Goal: Information Seeking & Learning: Learn about a topic

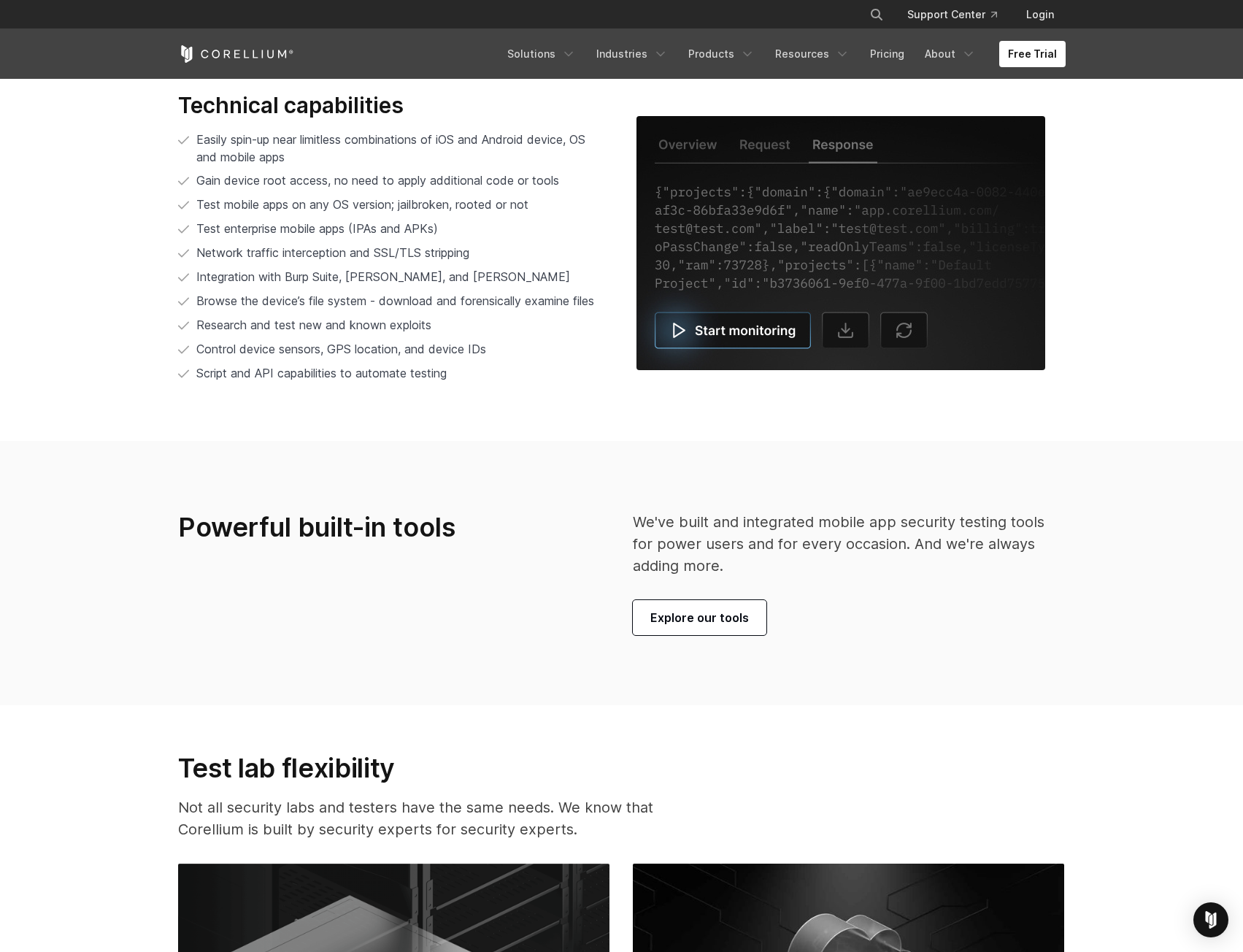
scroll to position [3504, 0]
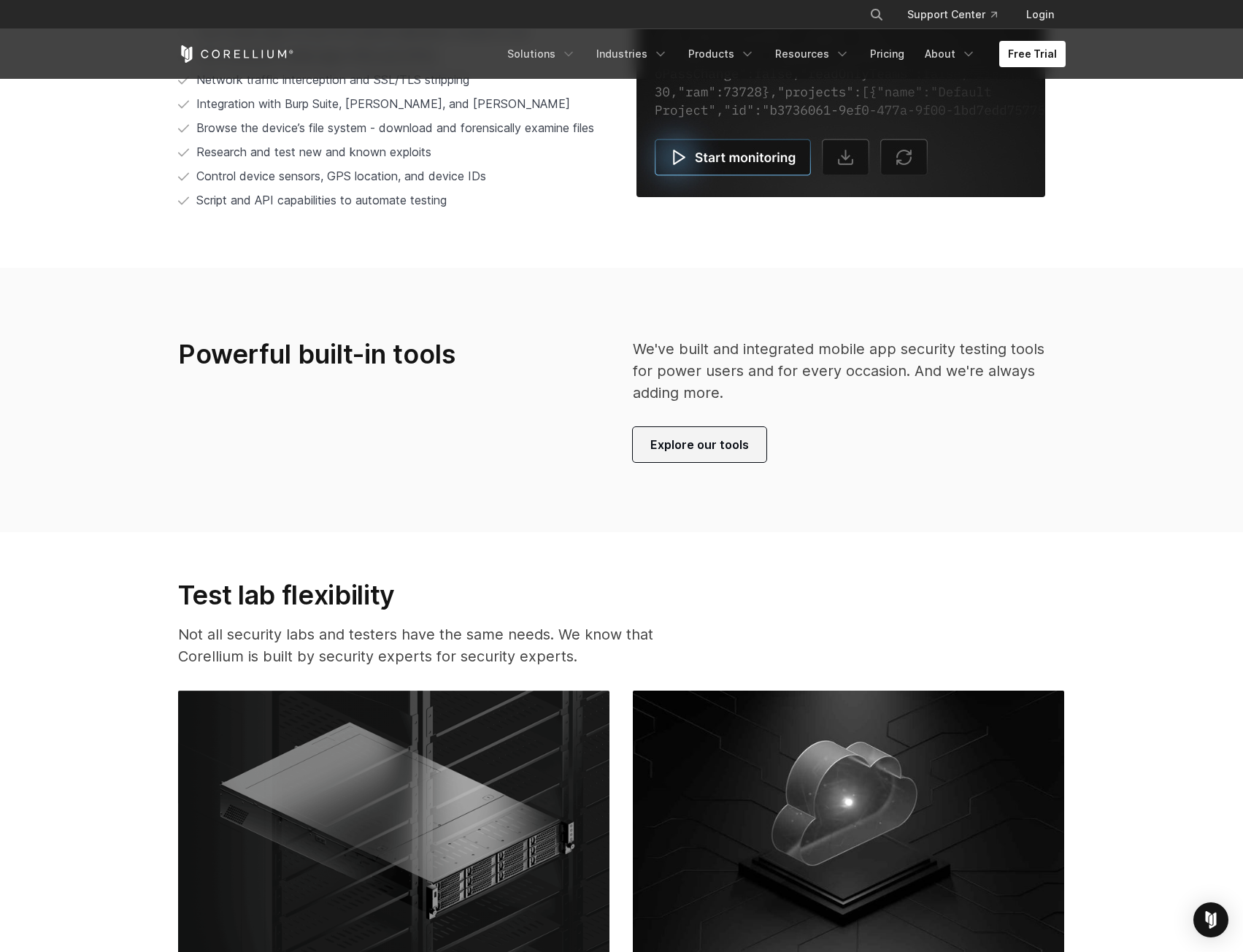
click at [687, 430] on link "Explore our tools" at bounding box center [699, 444] width 133 height 35
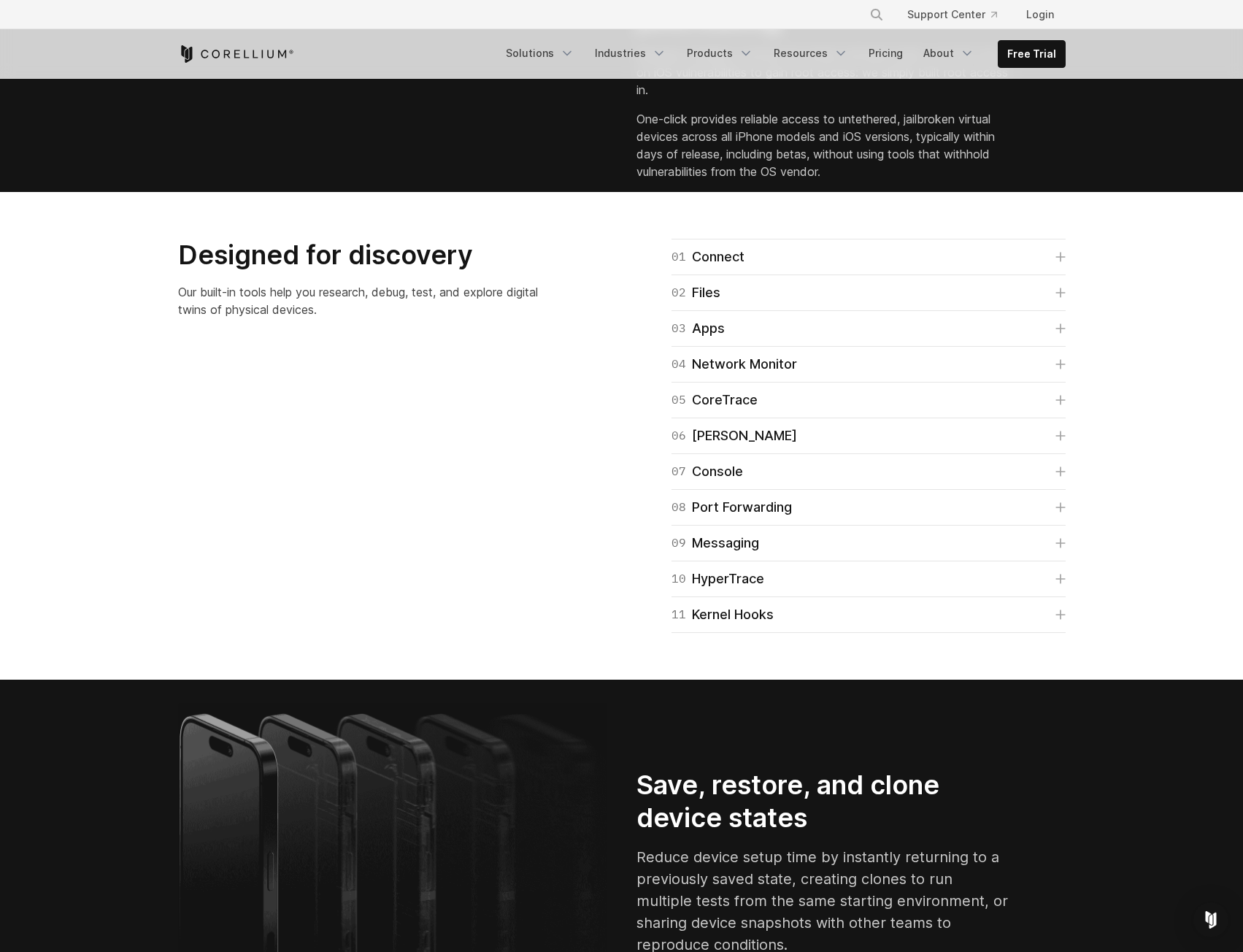
scroll to position [2117, 0]
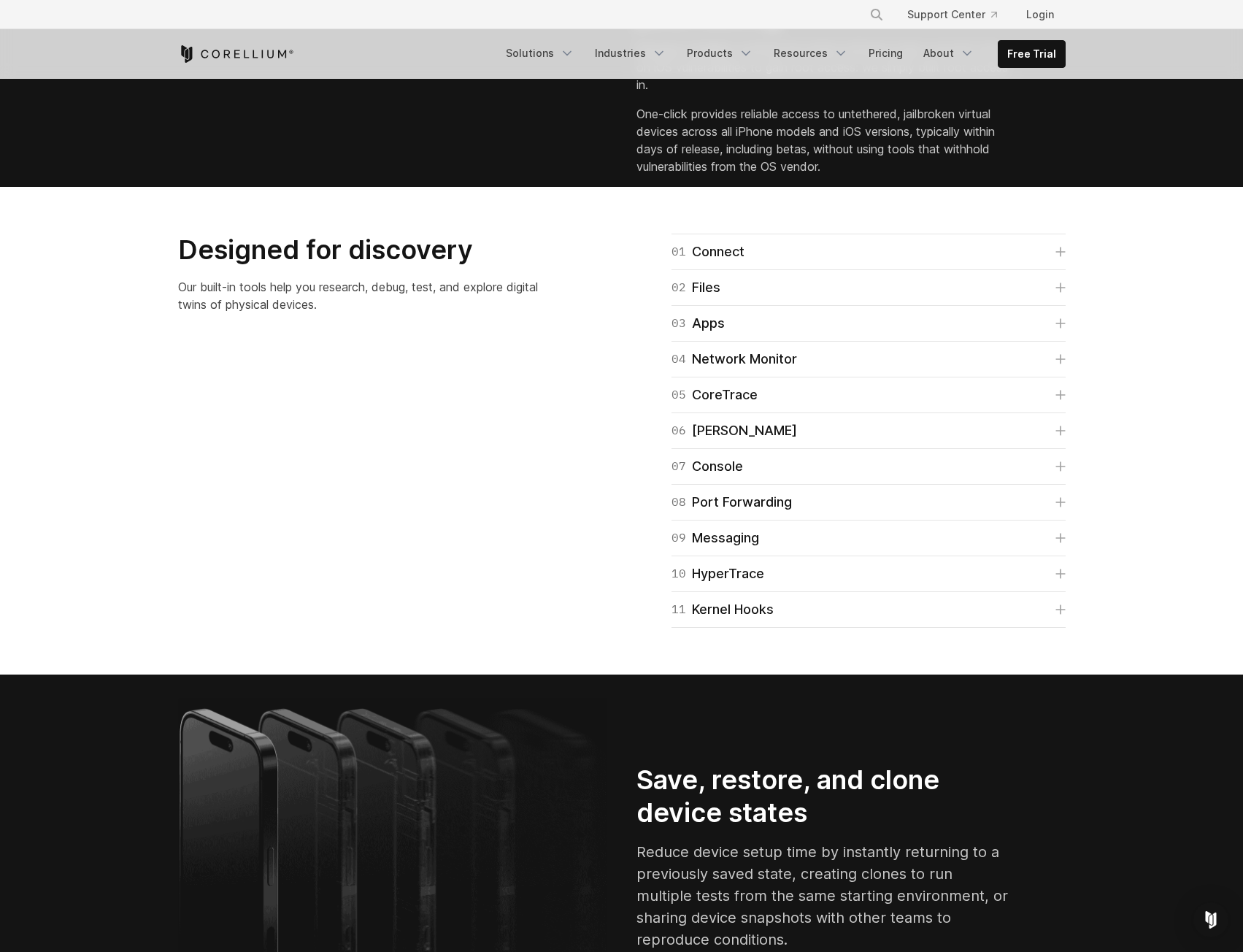
click at [843, 270] on div "01 Connect Quick Connect allows you to connect to virtual devices without a VPN…" at bounding box center [868, 251] width 395 height 37
click at [837, 262] on link "01 Connect" at bounding box center [868, 251] width 395 height 21
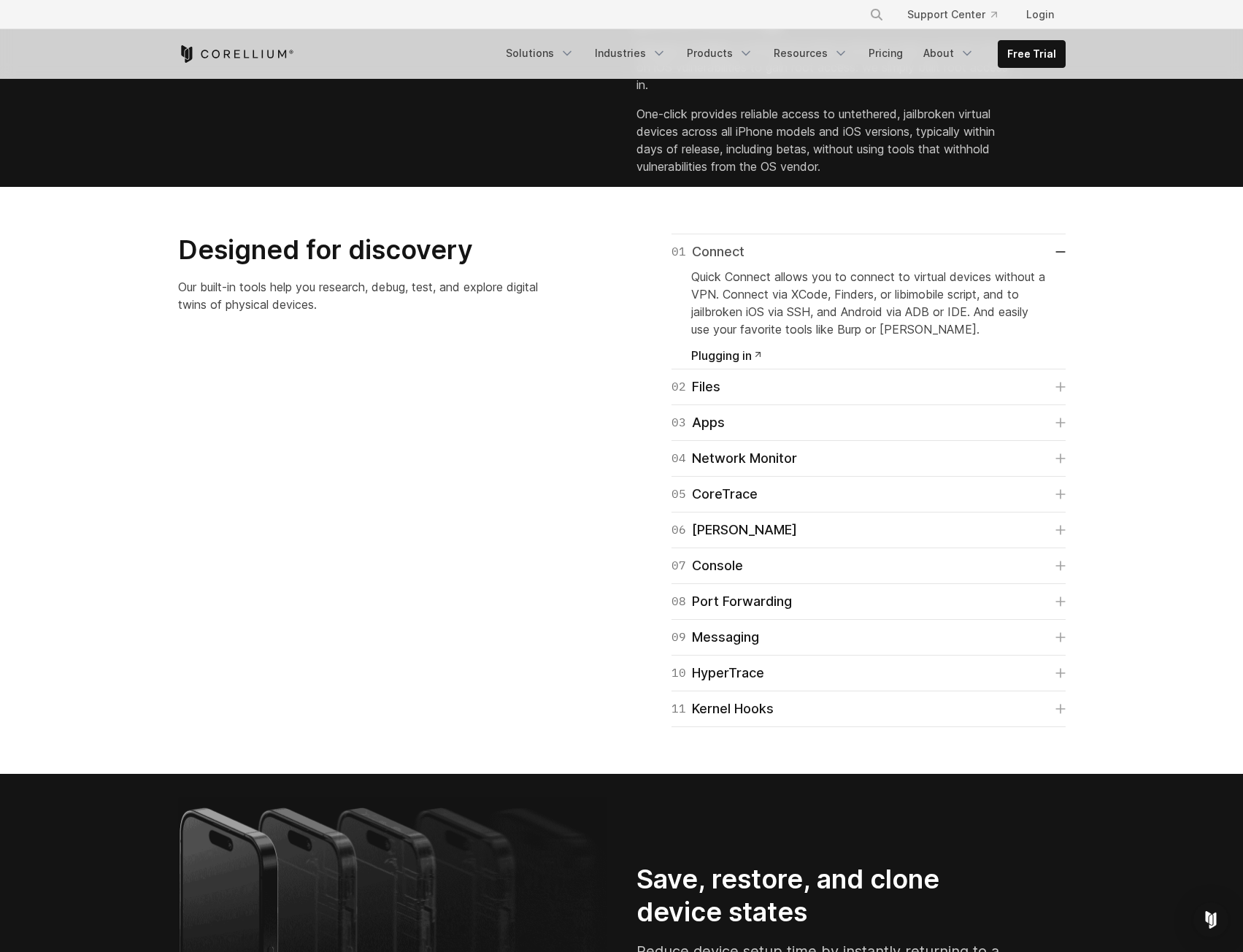
click at [1029, 262] on link "01 Connect" at bounding box center [868, 251] width 395 height 21
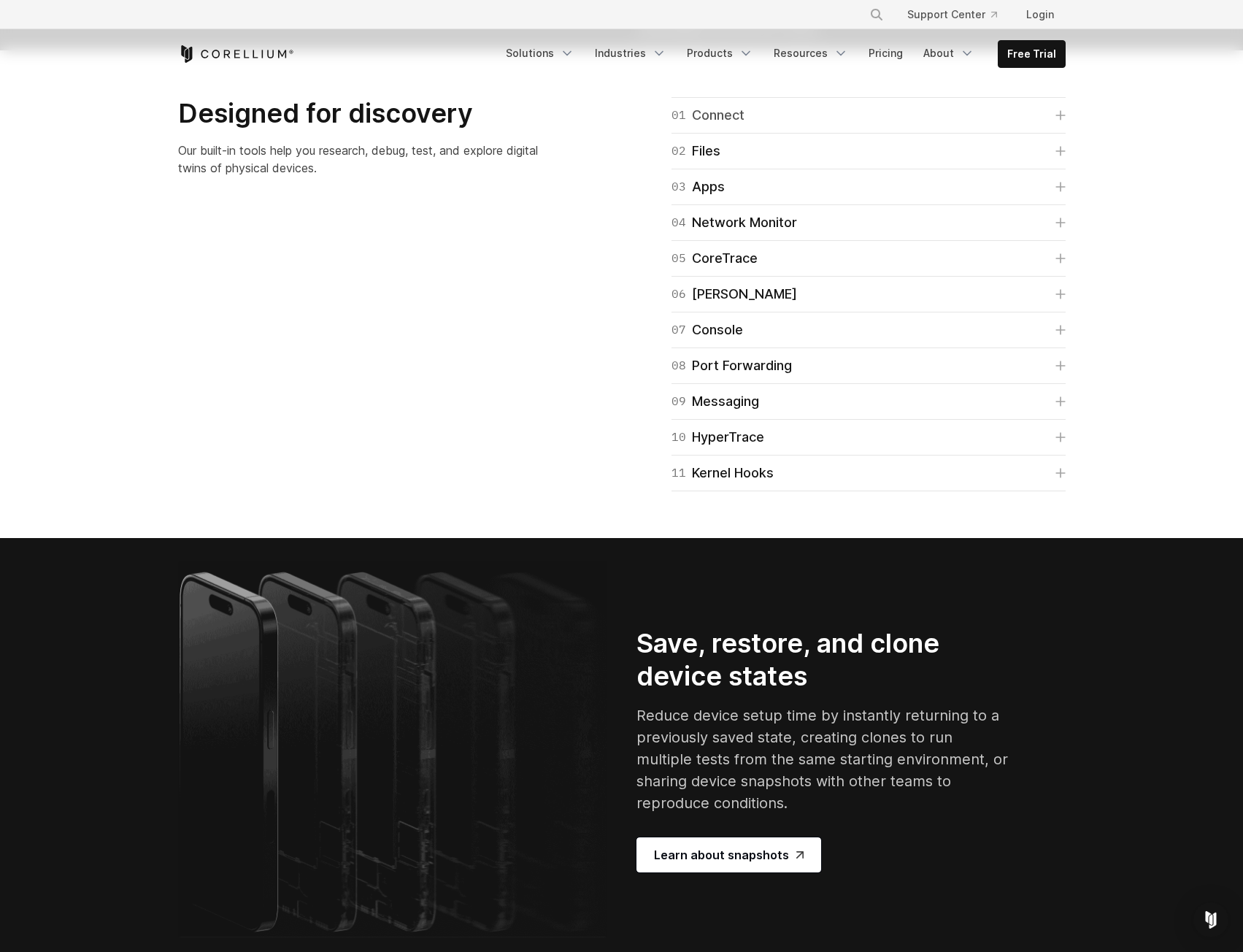
scroll to position [2263, 0]
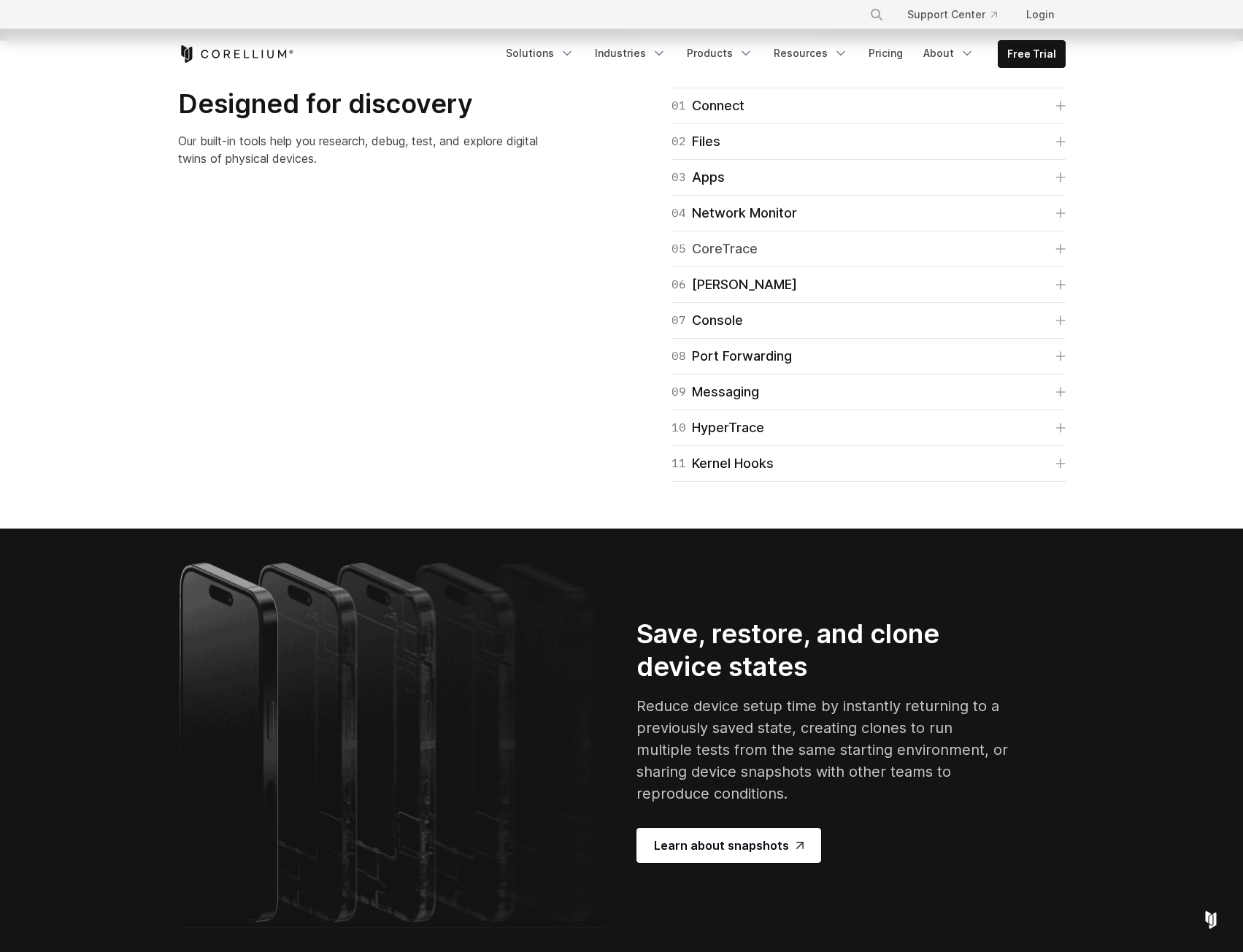
click at [1061, 259] on link "05 CoreTrace" at bounding box center [868, 248] width 395 height 21
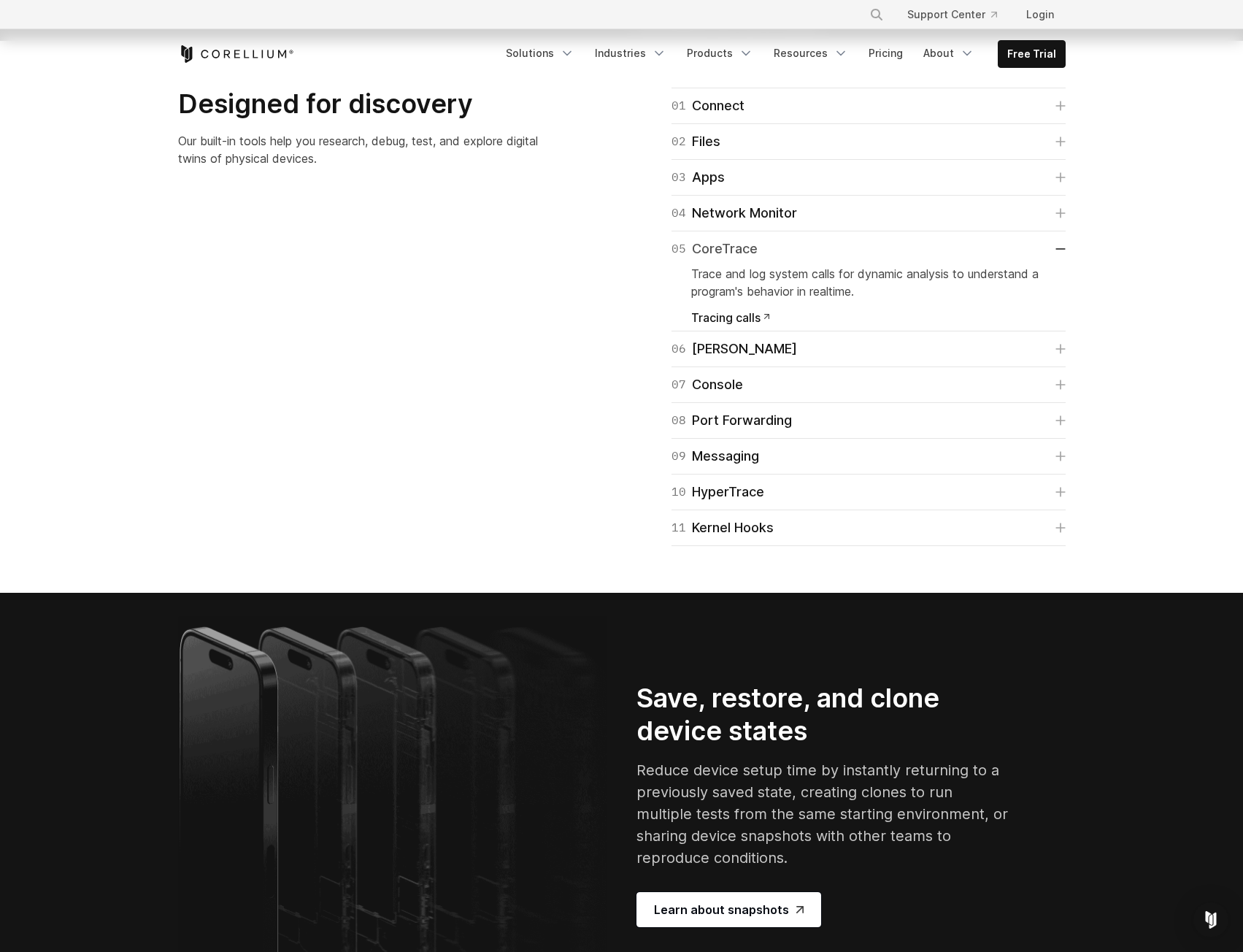
click at [1061, 259] on link "05 CoreTrace" at bounding box center [868, 248] width 395 height 21
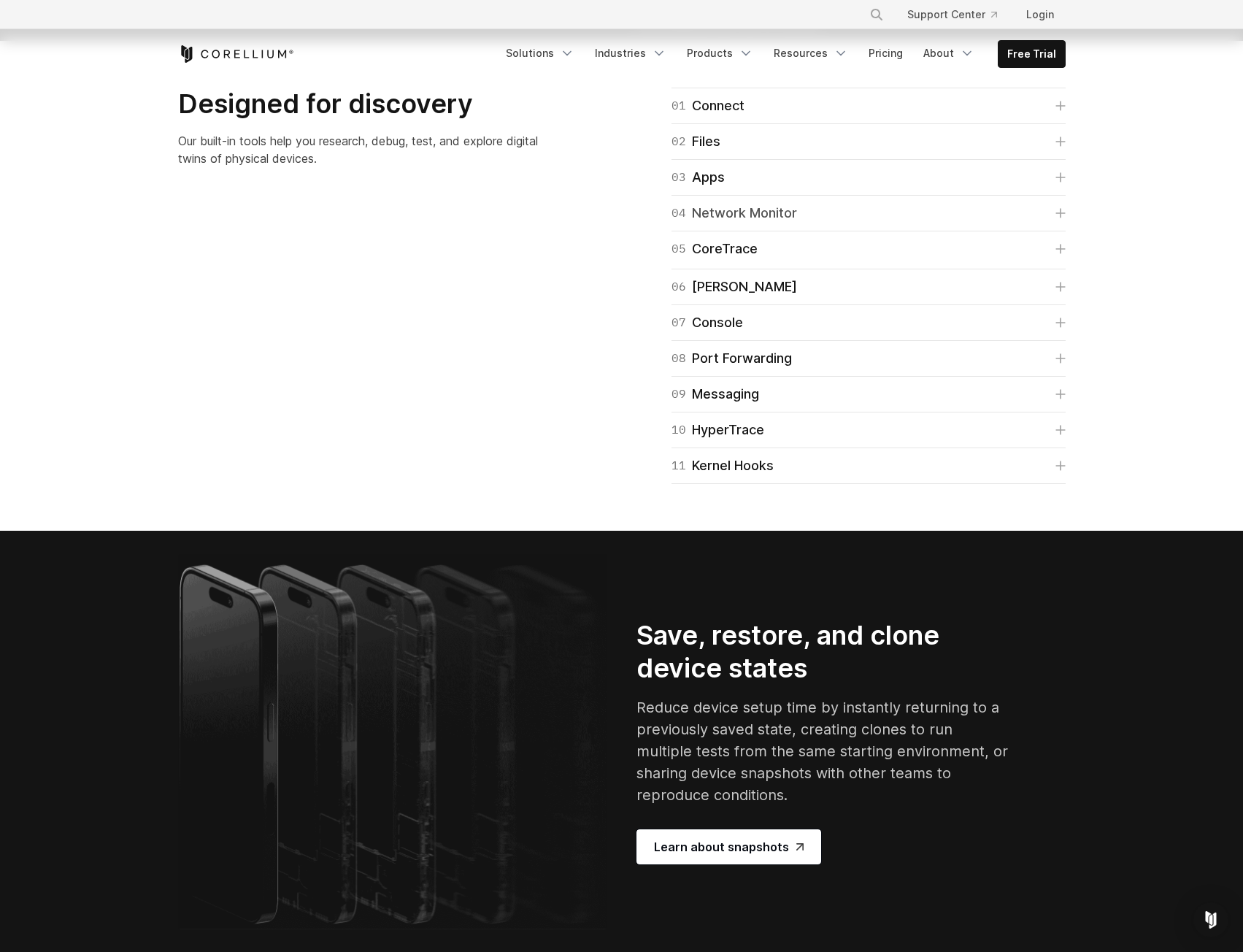
click at [1059, 218] on icon at bounding box center [1061, 213] width 10 height 10
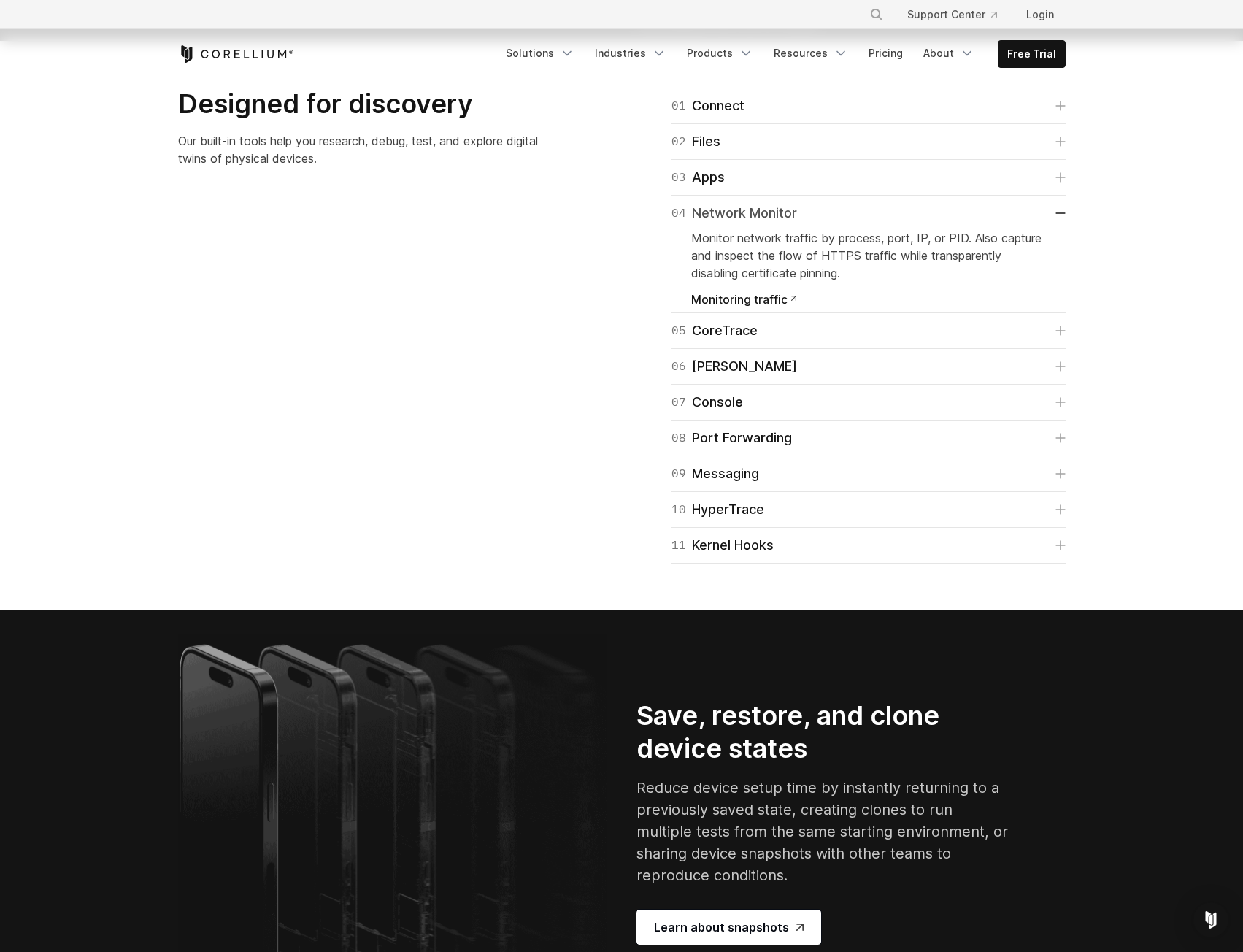
click at [1059, 223] on link "04 Network Monitor" at bounding box center [868, 213] width 395 height 21
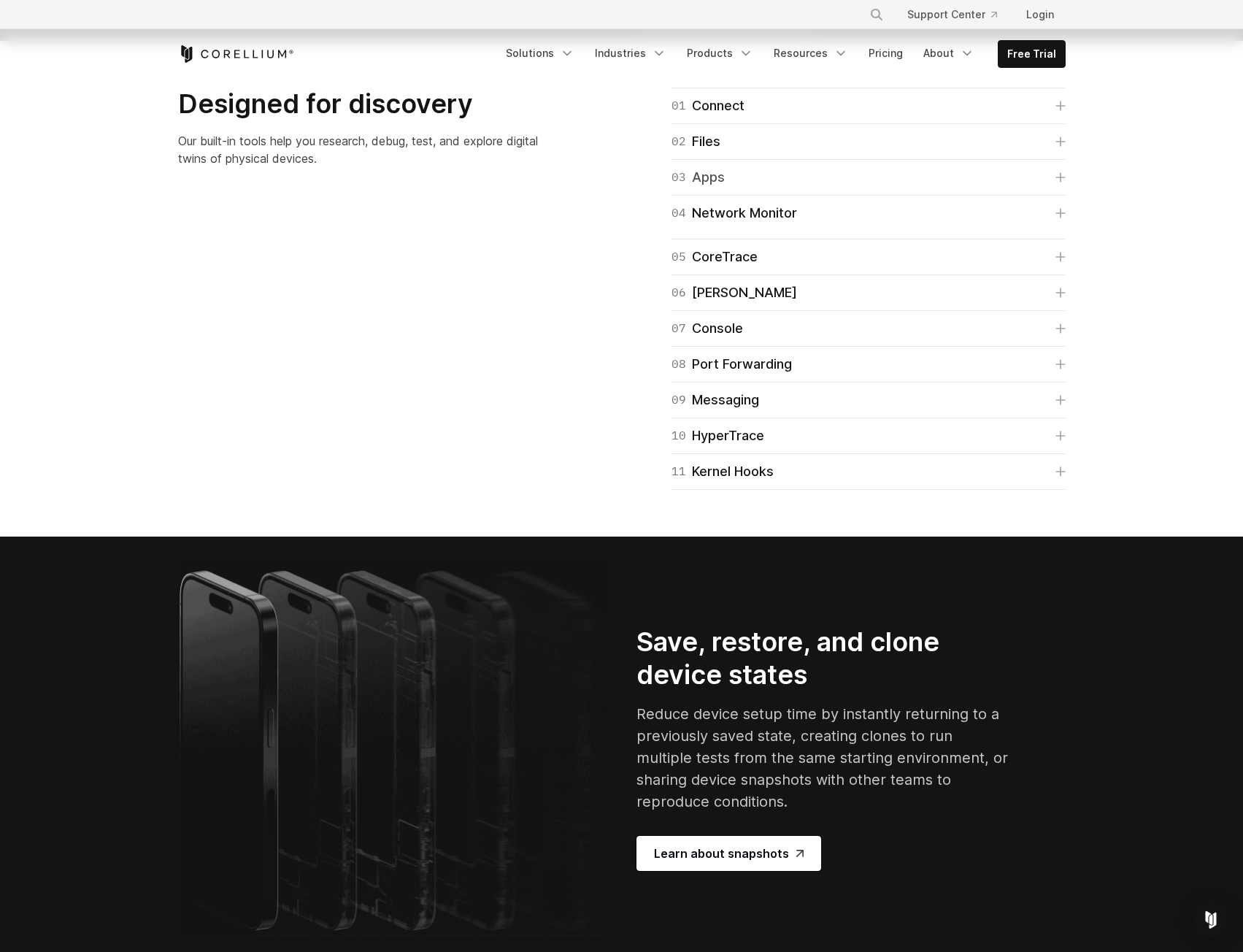
click at [1059, 188] on link "03 Apps" at bounding box center [868, 177] width 395 height 21
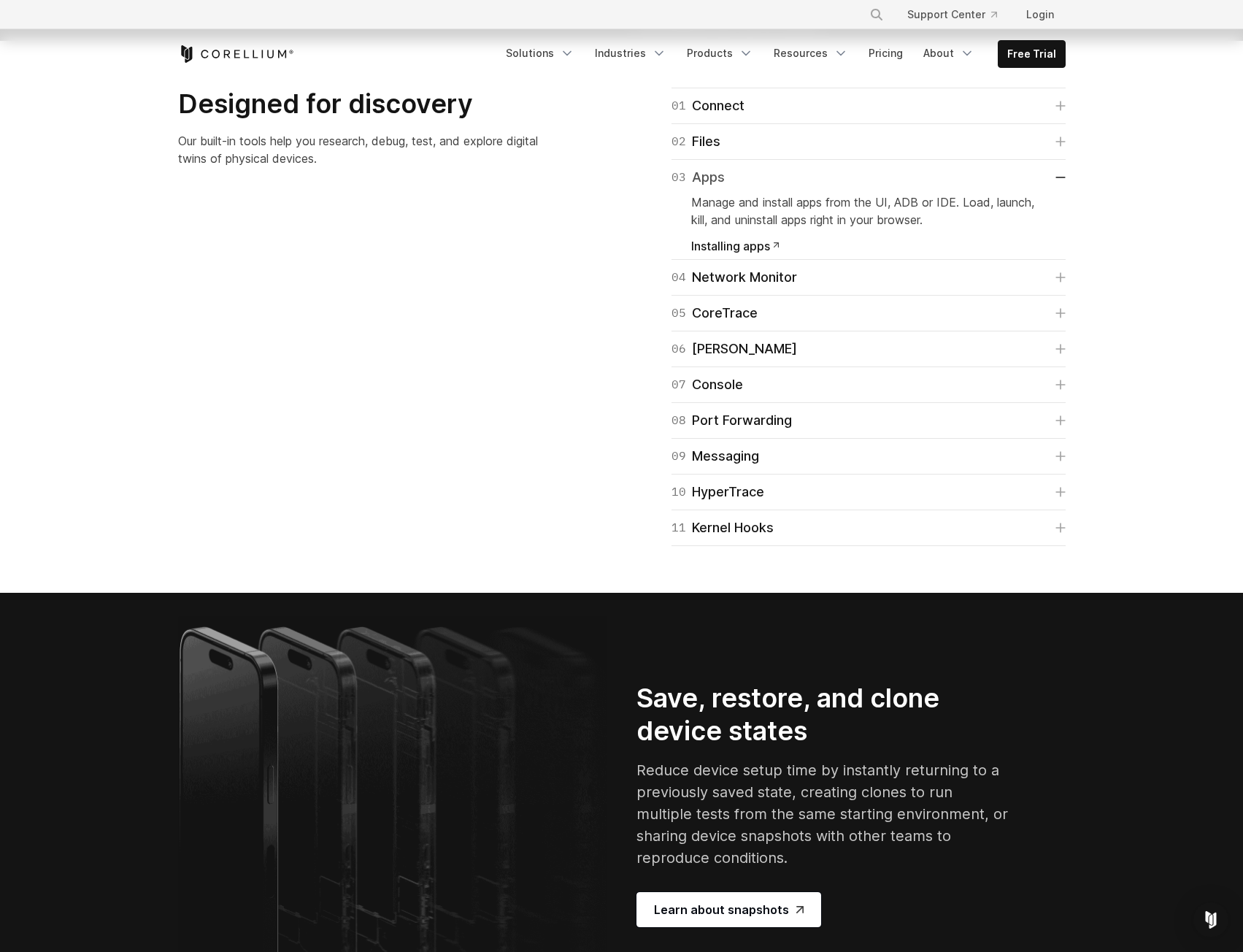
click at [1059, 188] on link "03 Apps" at bounding box center [868, 177] width 395 height 21
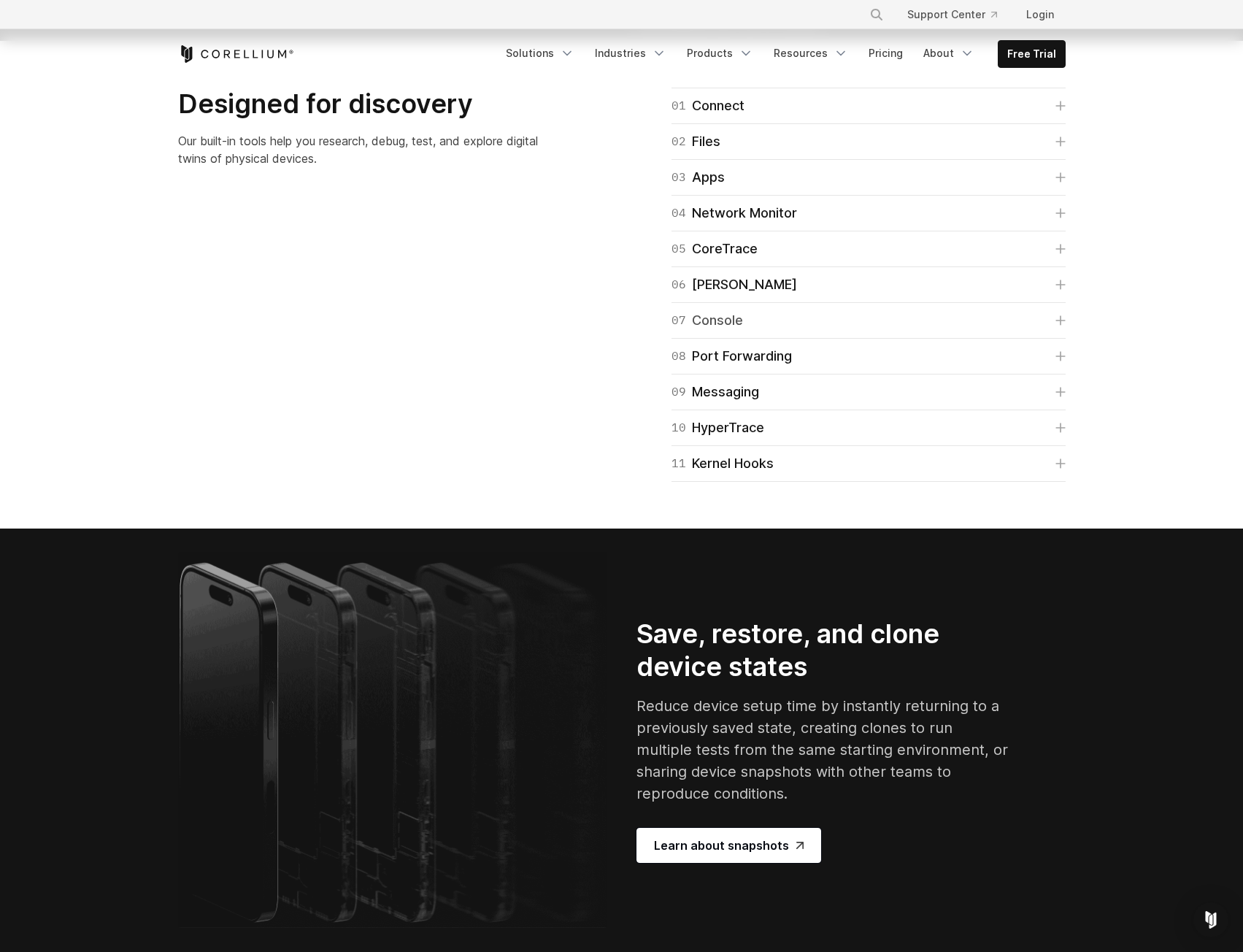
click at [1053, 330] on link "07 Console" at bounding box center [868, 320] width 395 height 21
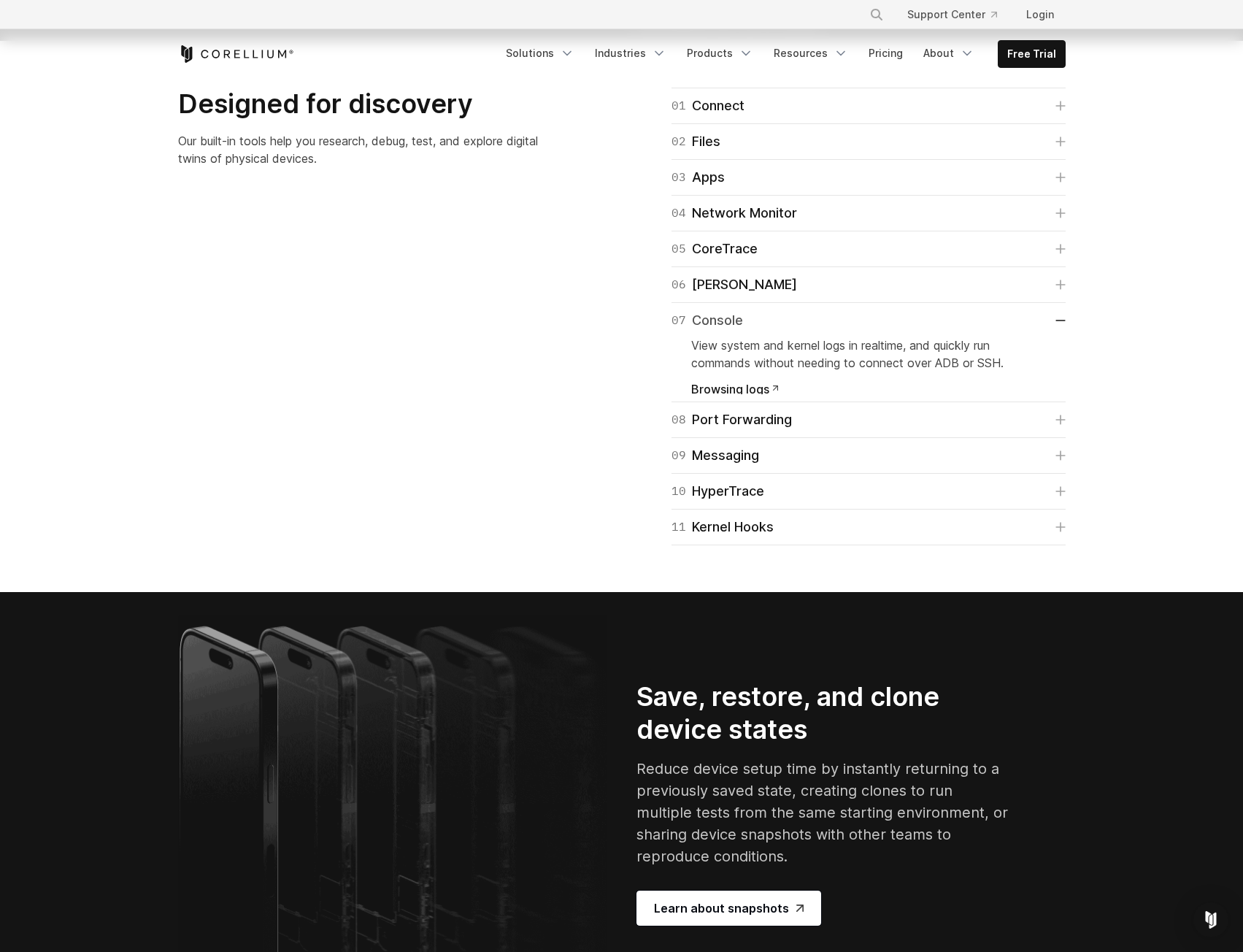
click at [1053, 330] on link "07 Console" at bounding box center [868, 320] width 395 height 21
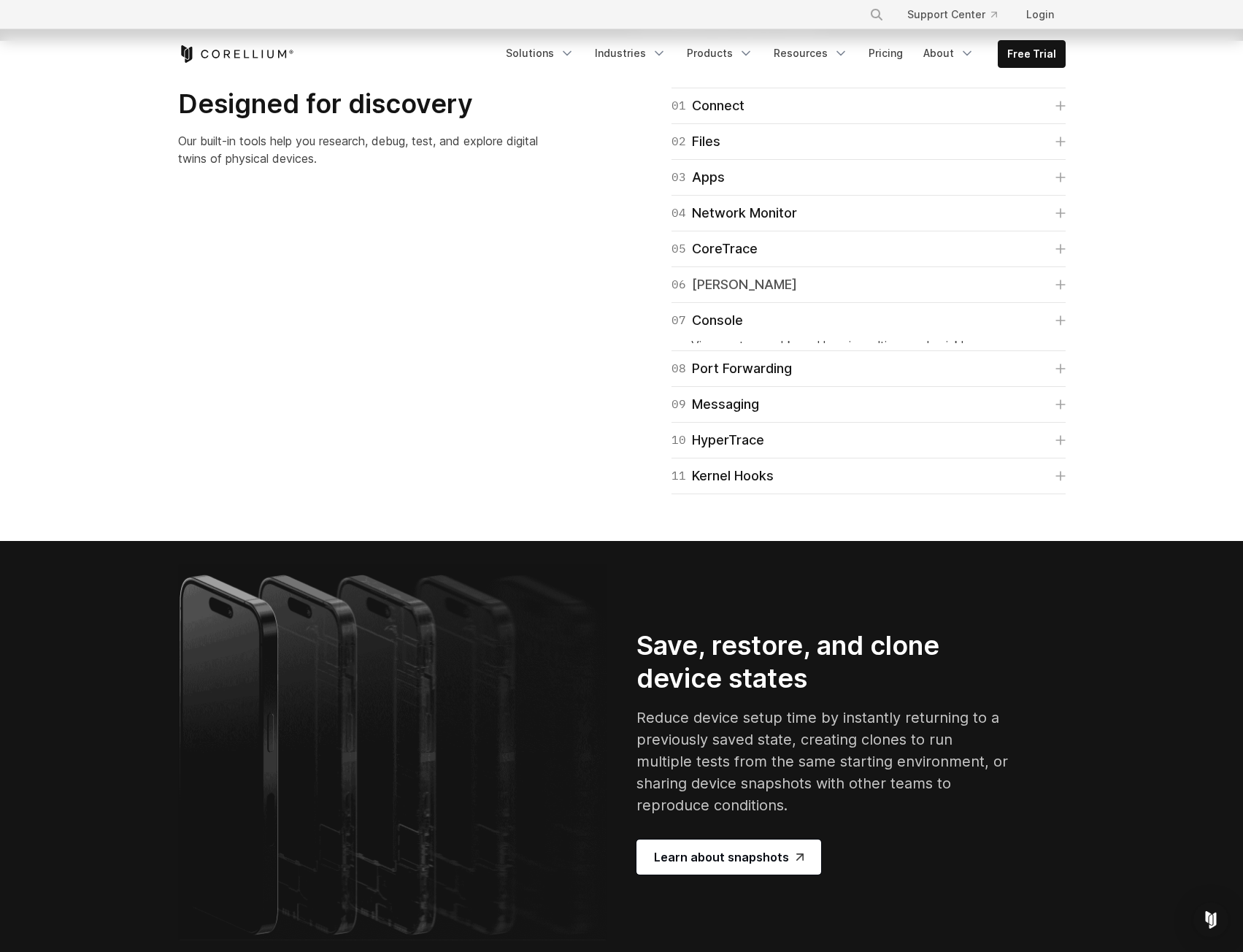
click at [1057, 290] on icon at bounding box center [1061, 285] width 10 height 10
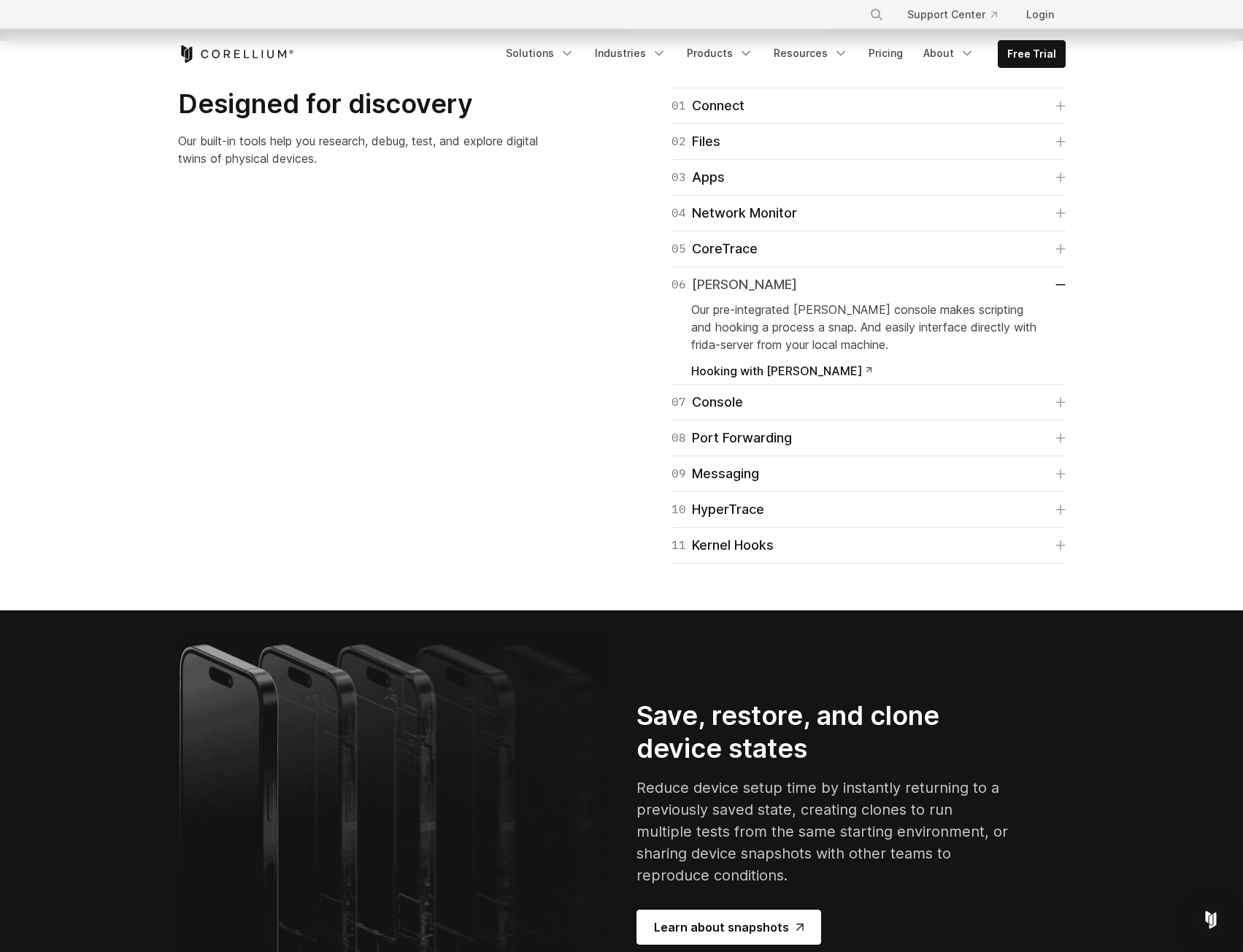
click at [1057, 286] on icon at bounding box center [1061, 284] width 10 height 1
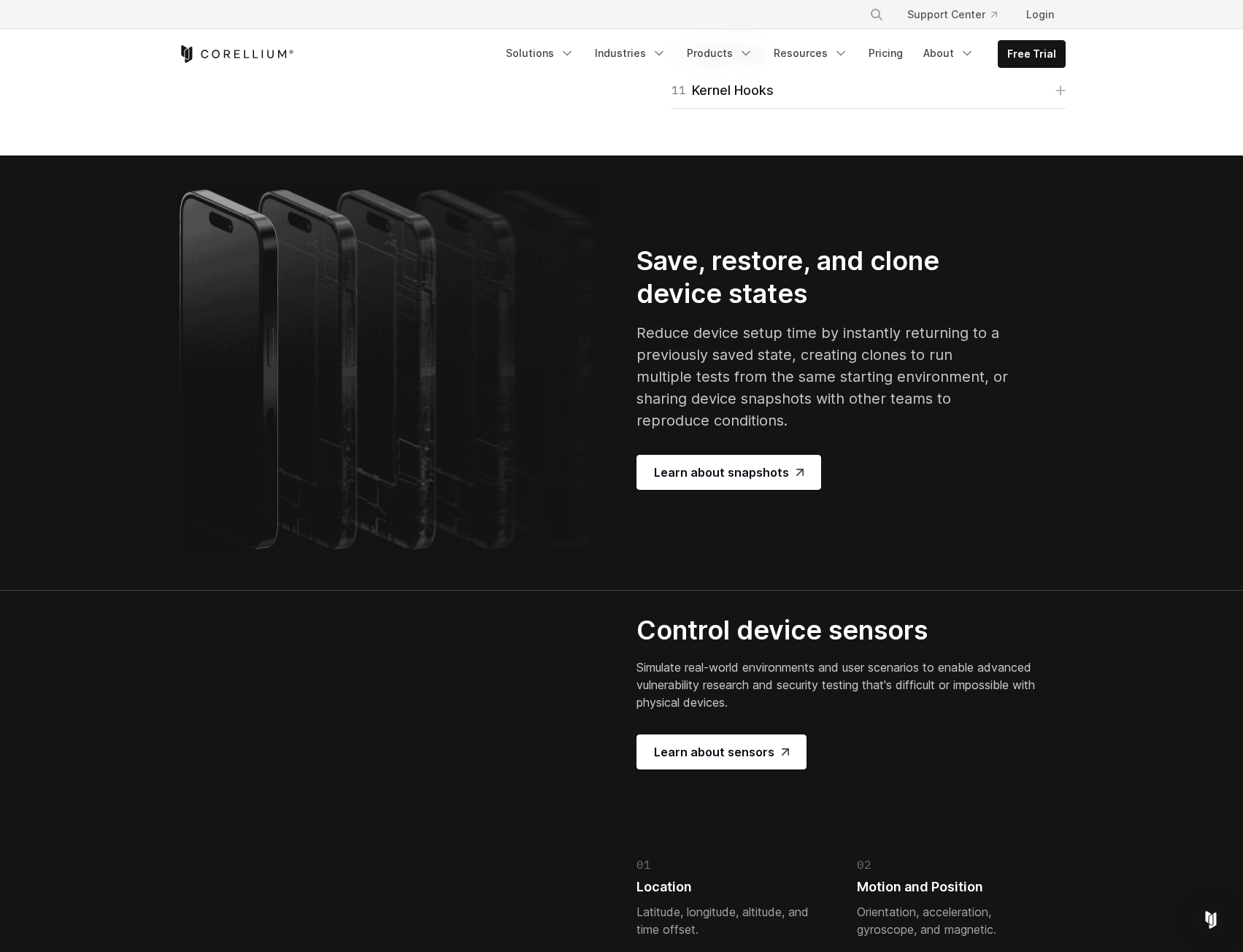
scroll to position [2554, 0]
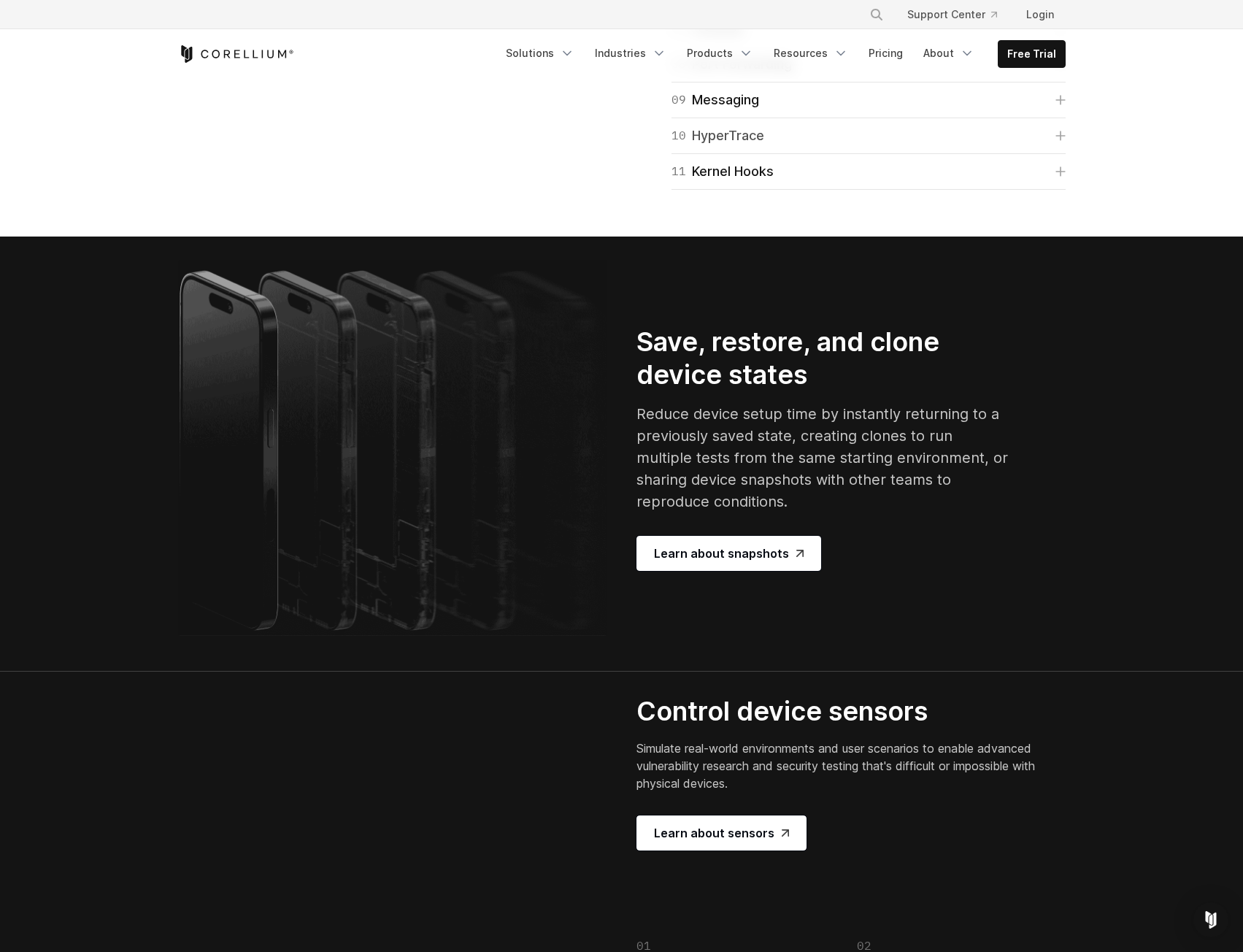
click at [758, 146] on div "10 HyperTrace" at bounding box center [718, 135] width 93 height 21
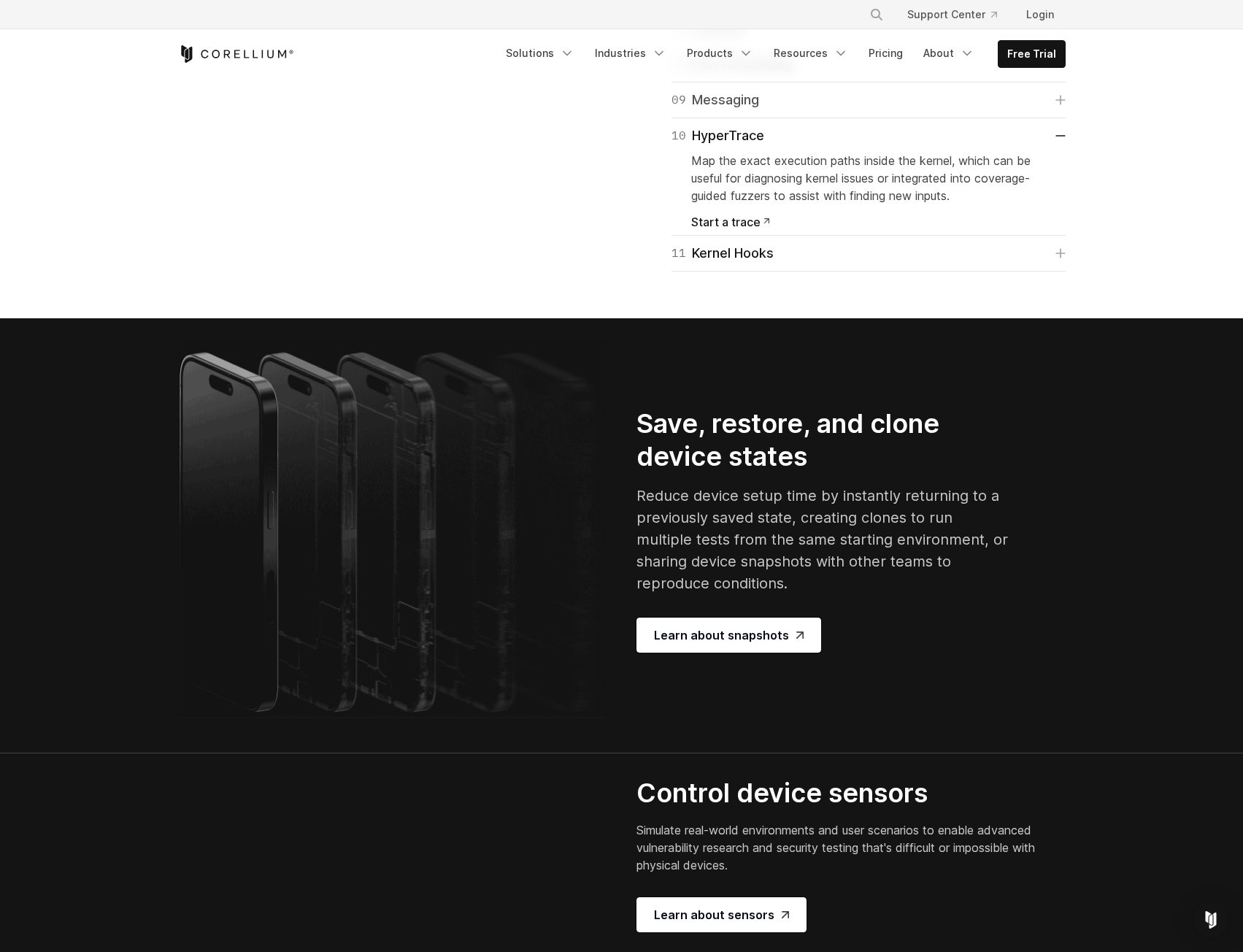
click at [969, 110] on link "09 Messaging" at bounding box center [868, 100] width 395 height 21
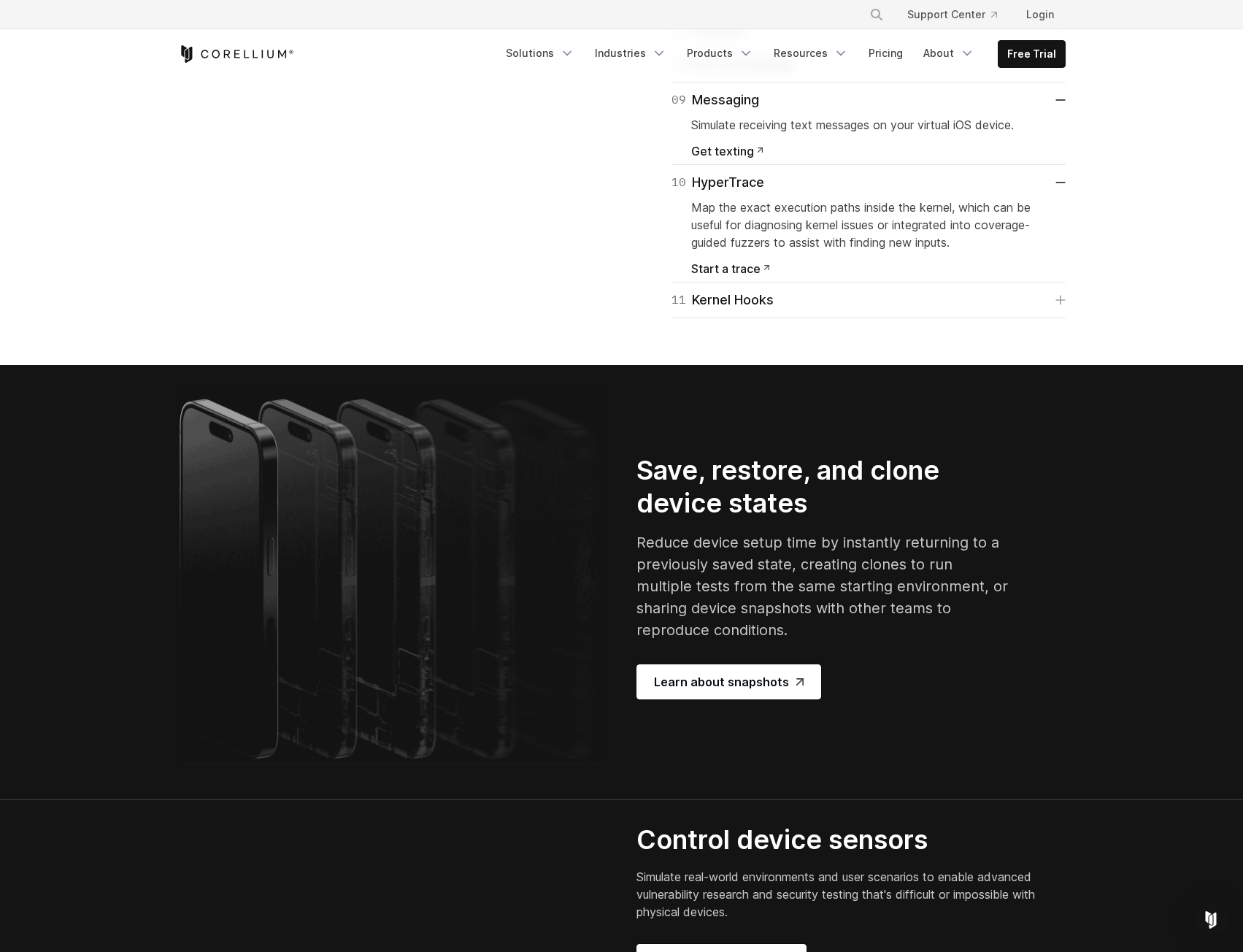
click at [988, 74] on link "08 Port Forwarding" at bounding box center [868, 64] width 395 height 21
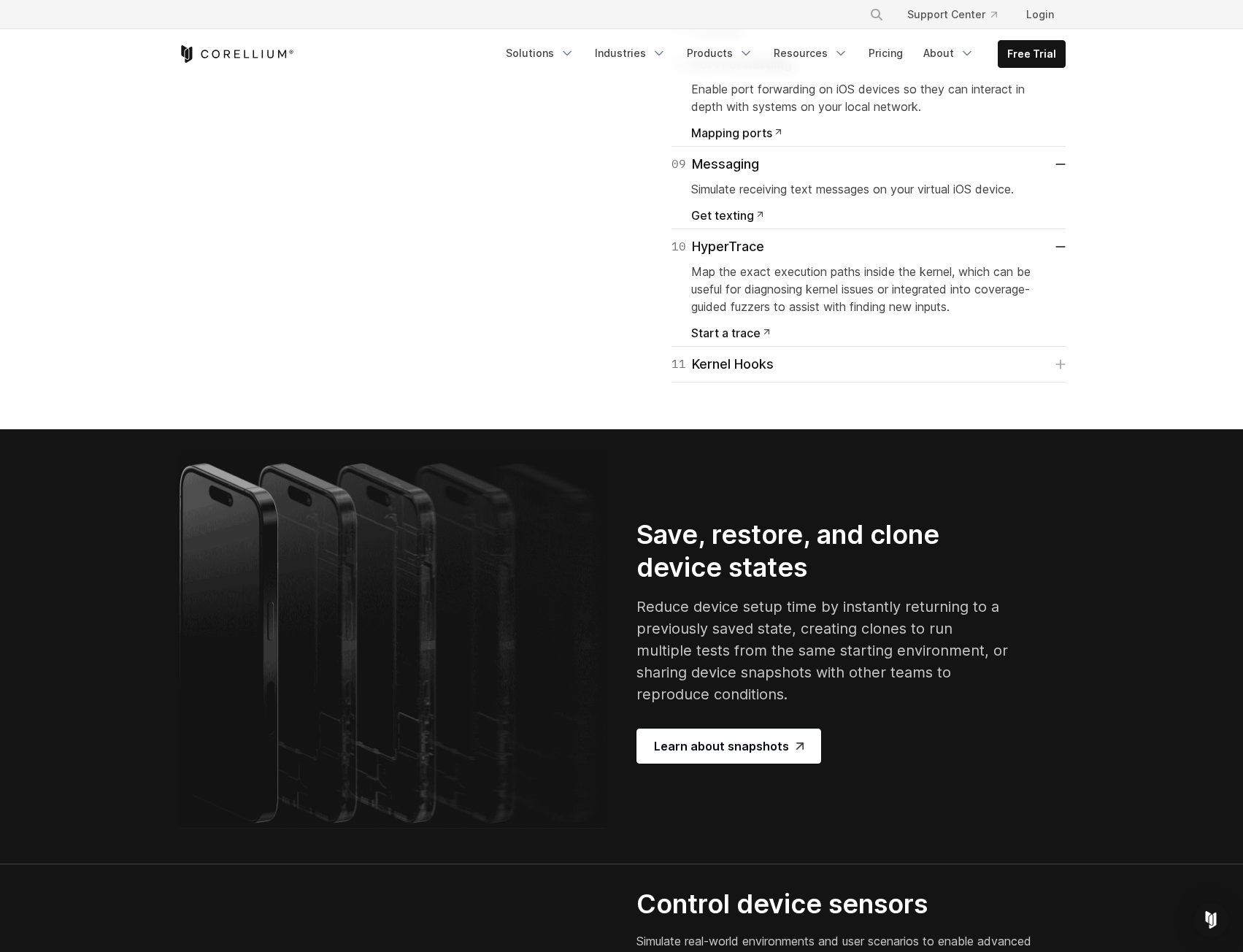
click at [949, 39] on link "07 Console" at bounding box center [868, 28] width 395 height 21
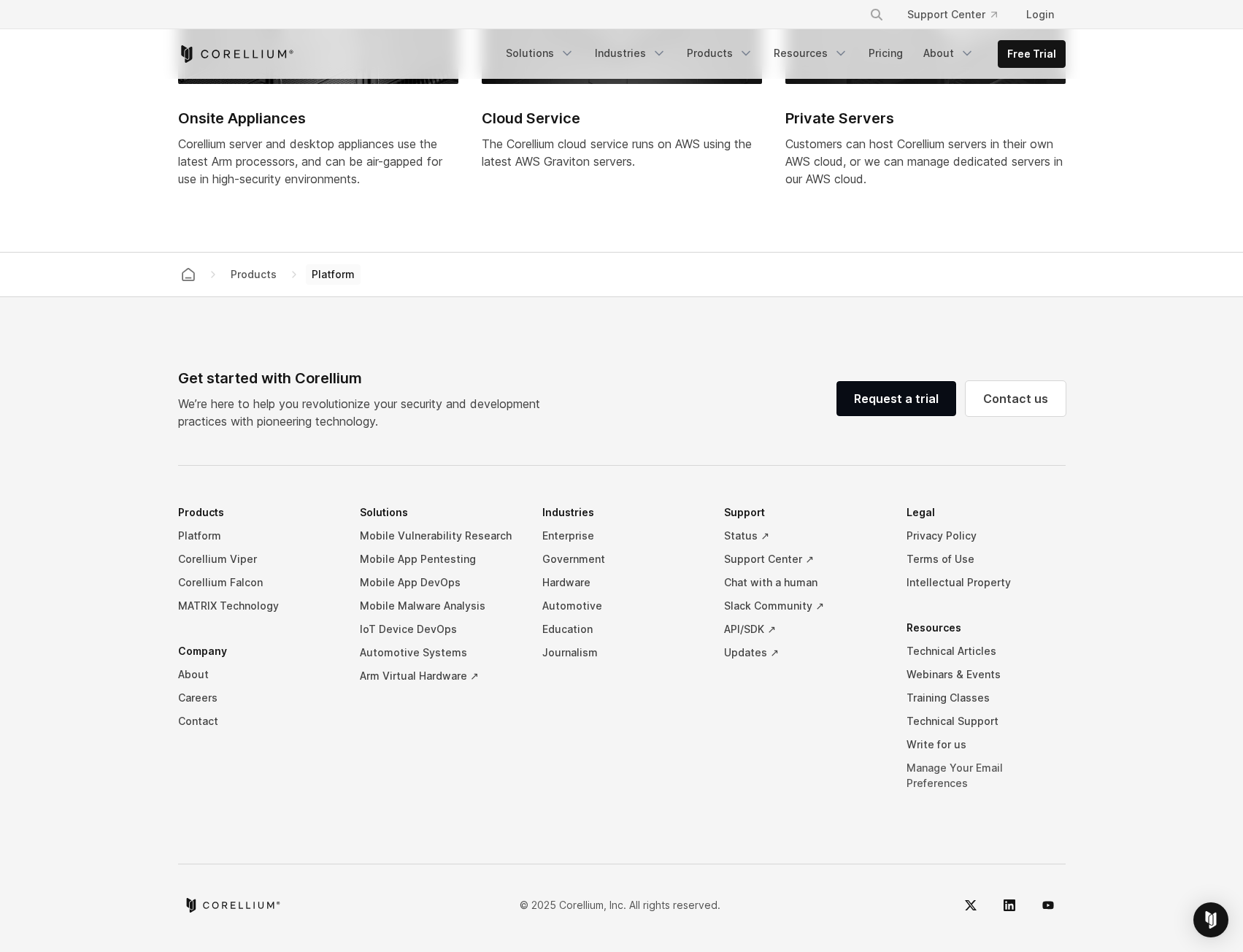
scroll to position [6985, 0]
drag, startPoint x: 964, startPoint y: 551, endPoint x: 961, endPoint y: 560, distance: 9.5
click at [964, 548] on link "Privacy Policy" at bounding box center [986, 536] width 159 height 24
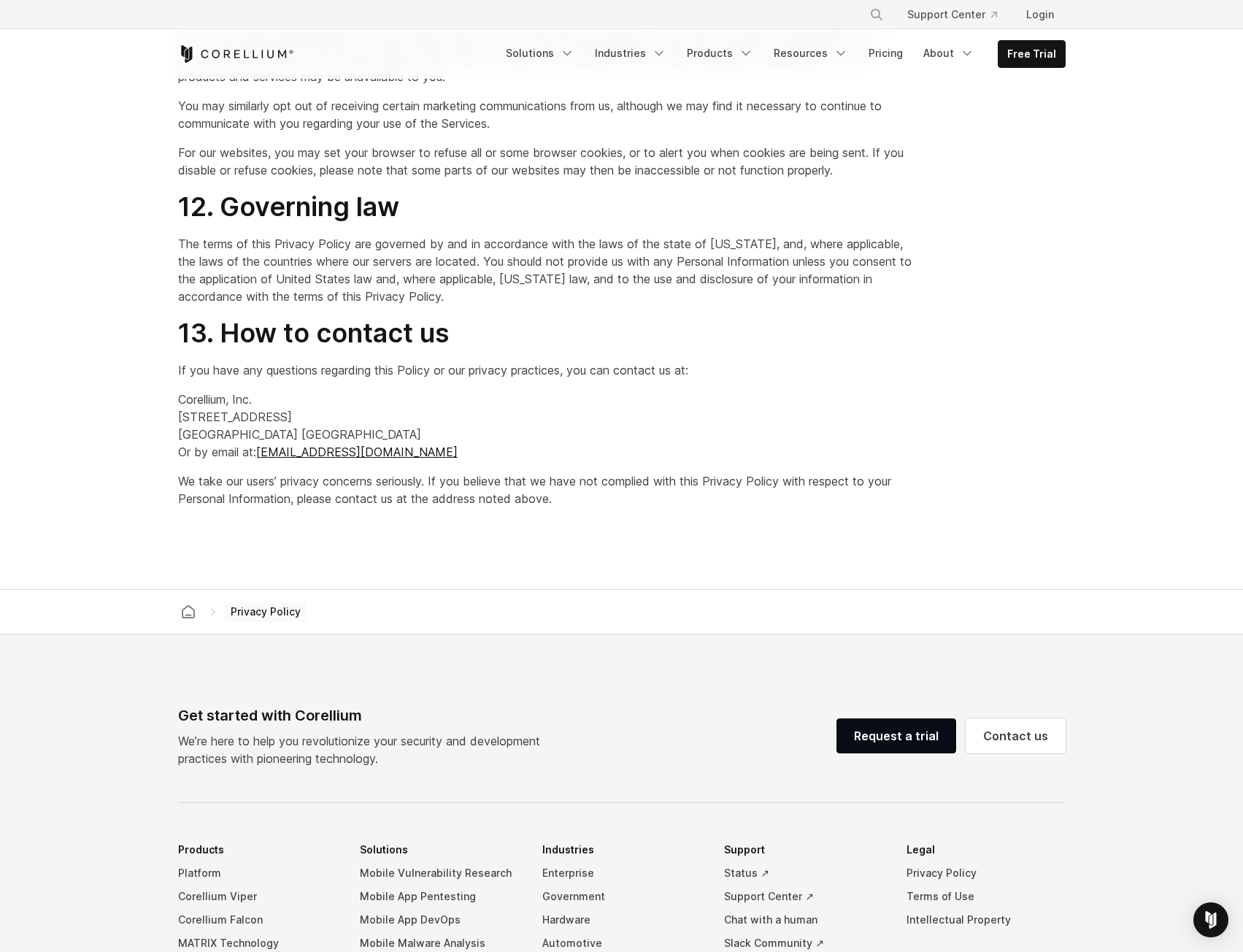
scroll to position [3936, 0]
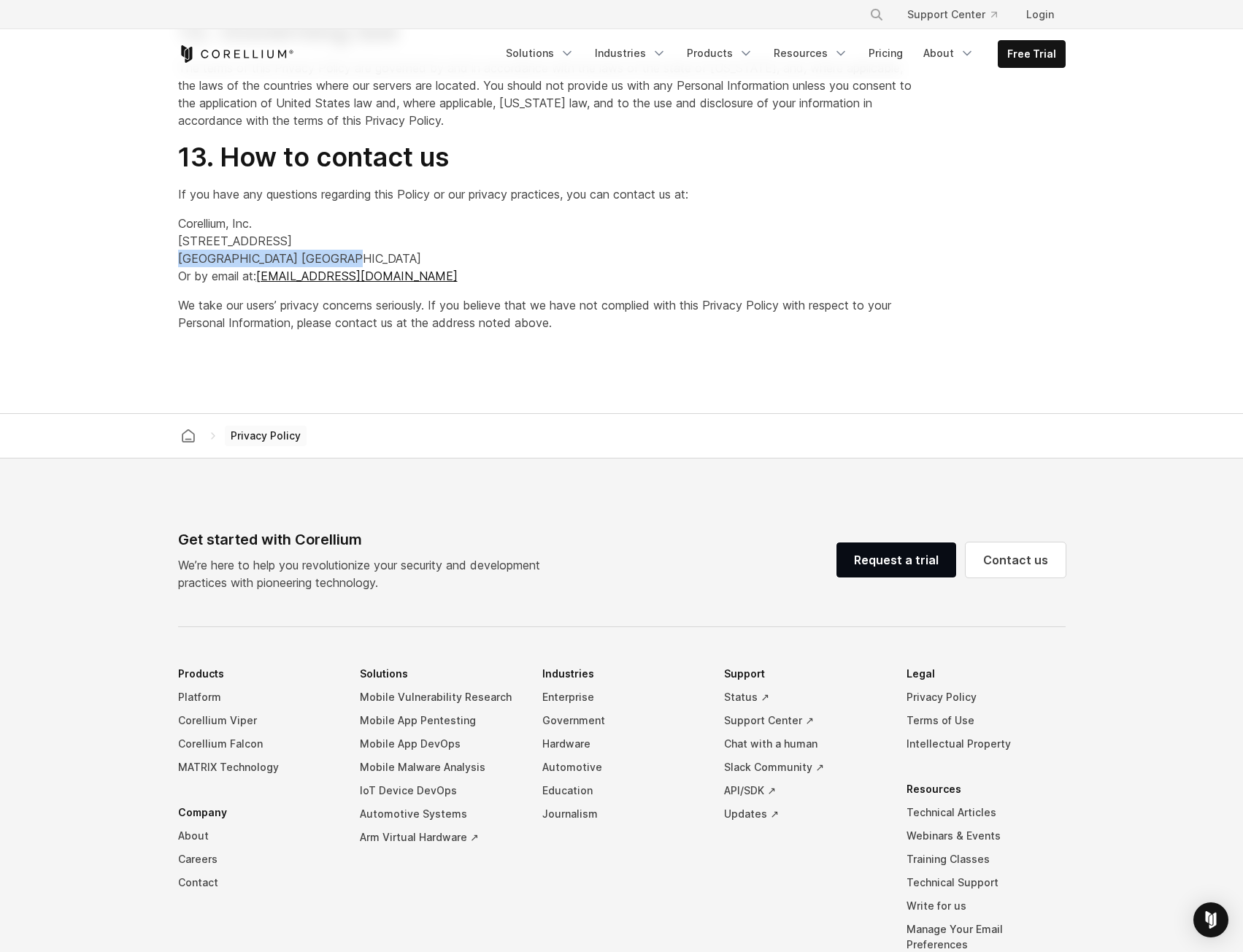
drag, startPoint x: 306, startPoint y: 258, endPoint x: 174, endPoint y: 256, distance: 132.0
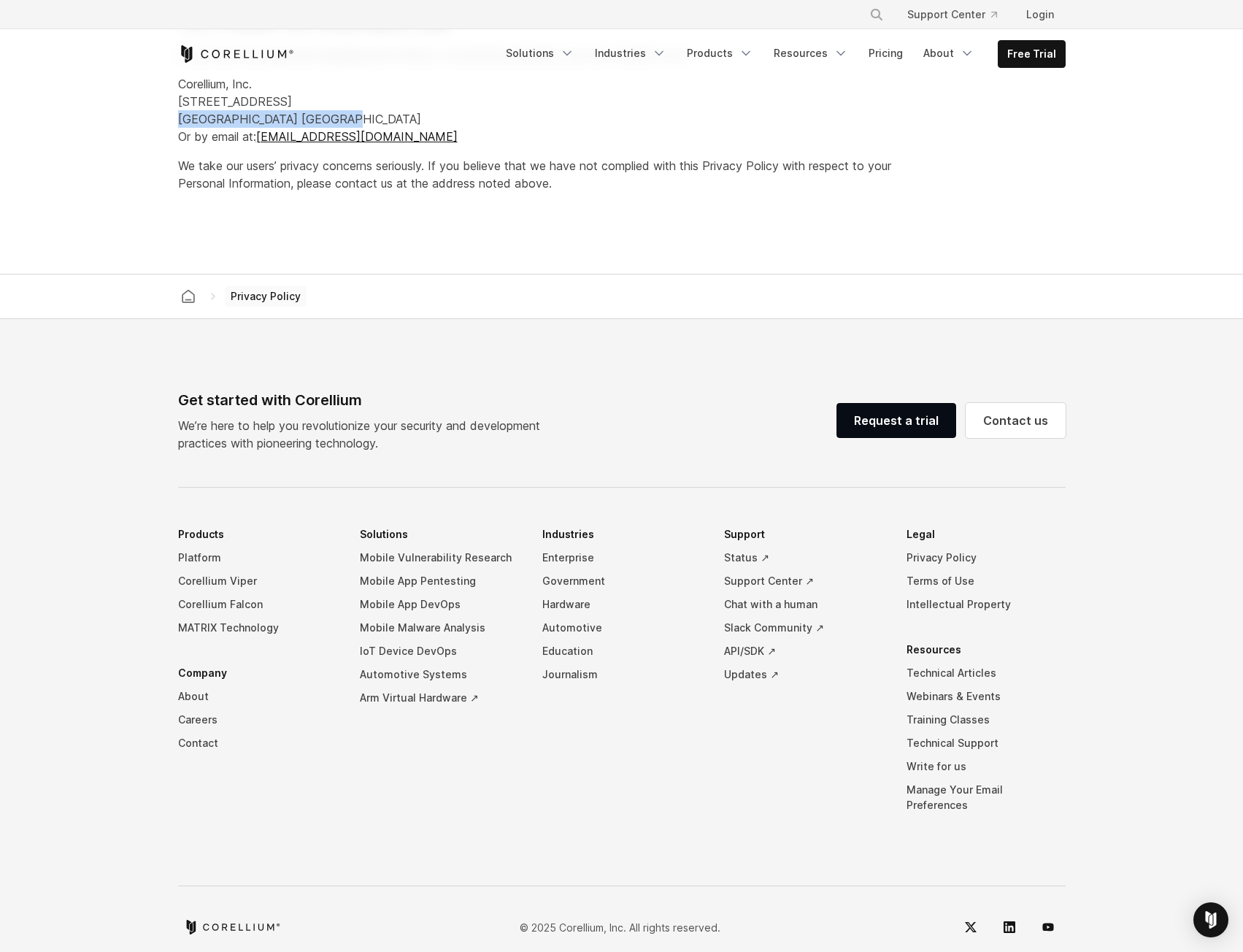
scroll to position [4081, 0]
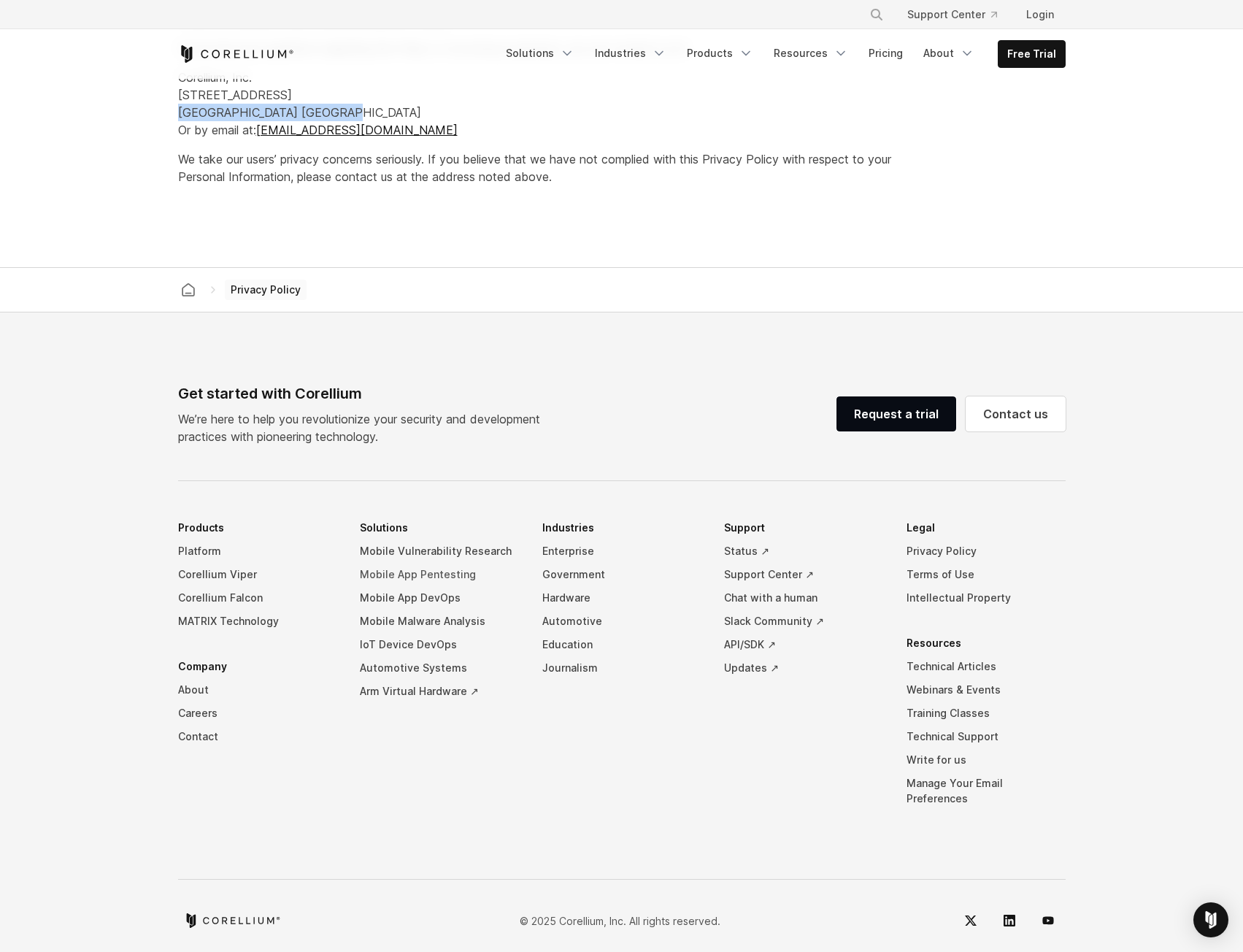
click at [439, 576] on link "Mobile App Pentesting" at bounding box center [439, 574] width 159 height 24
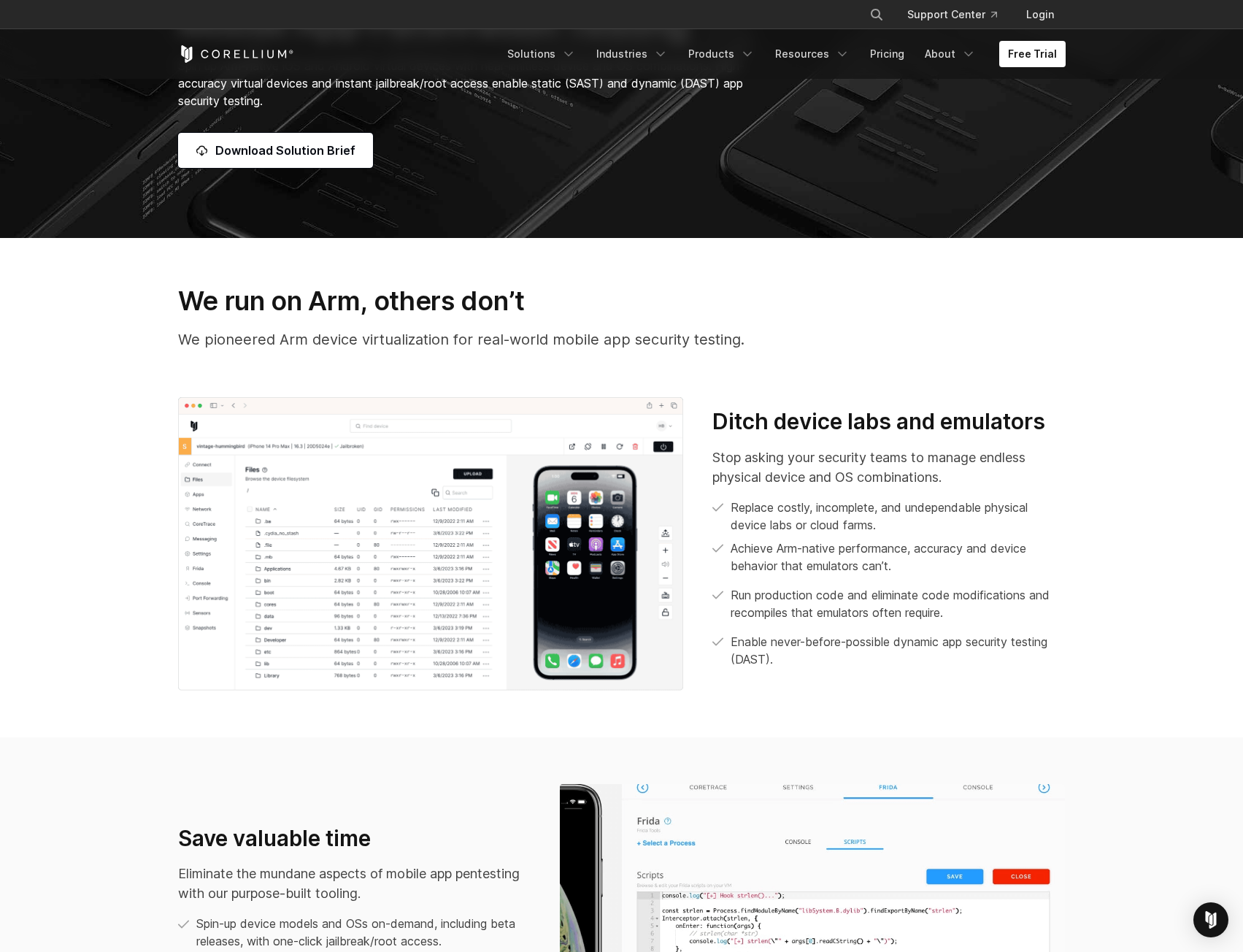
scroll to position [511, 0]
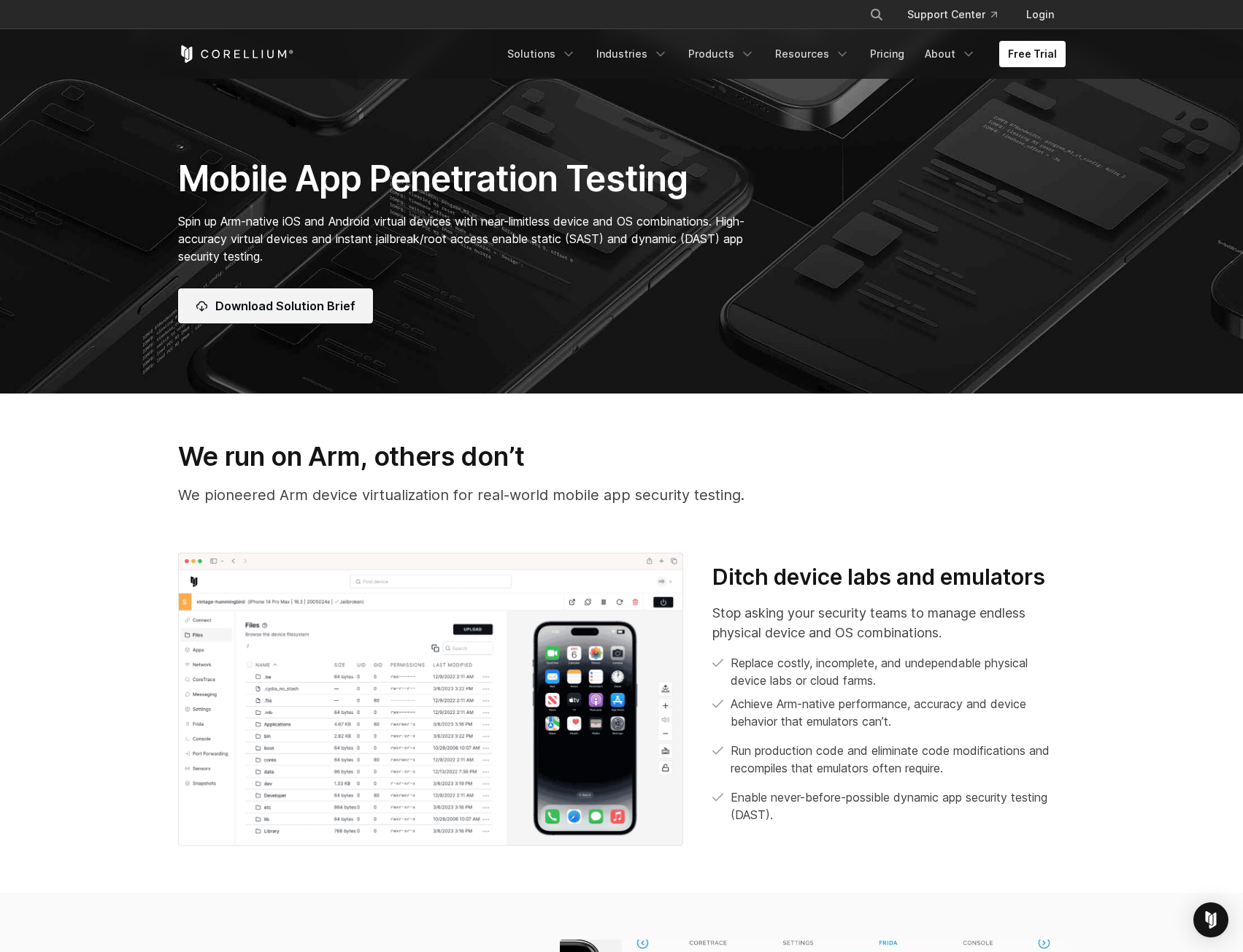
click at [306, 305] on span "Download Solution Brief" at bounding box center [286, 305] width 140 height 18
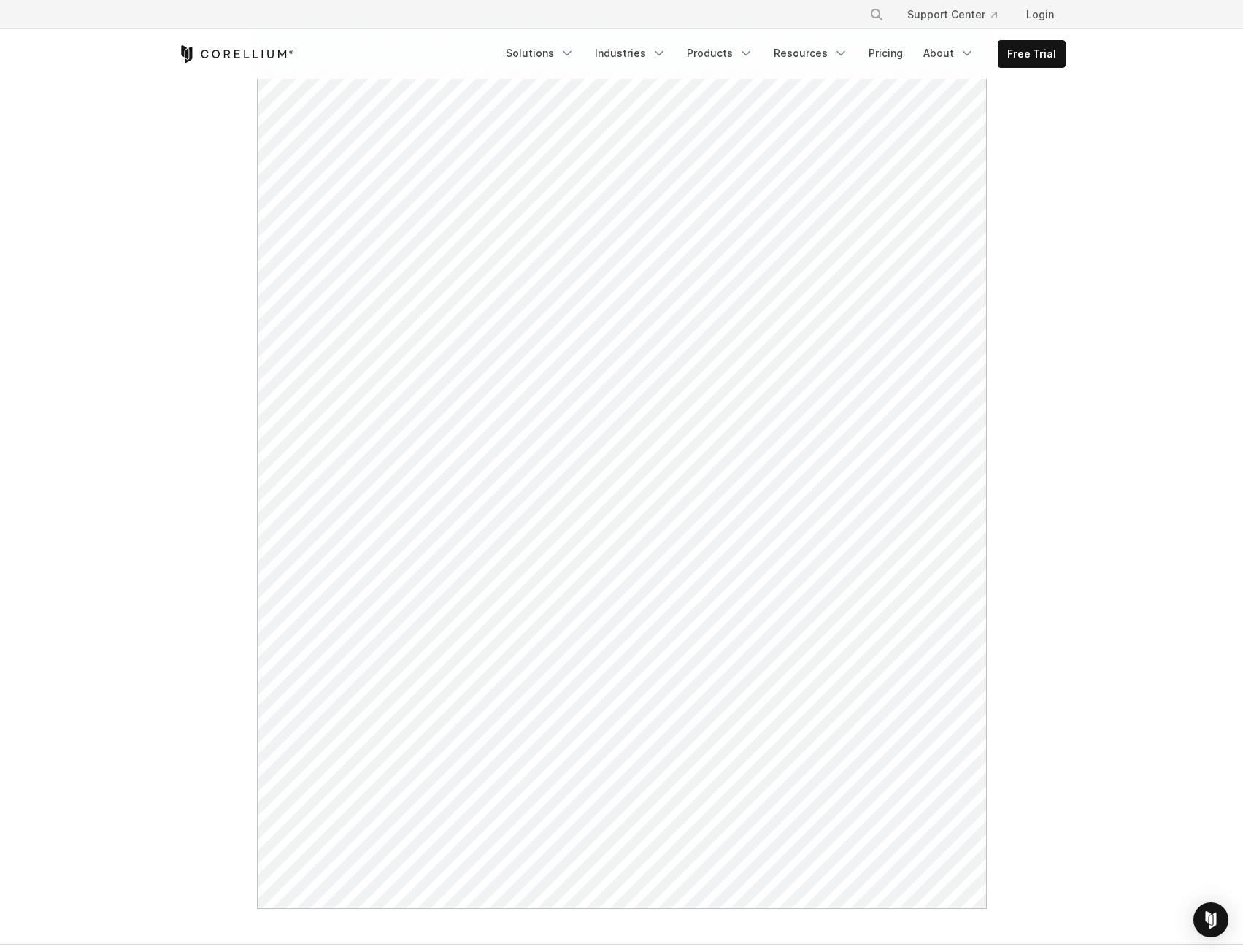
scroll to position [292, 0]
click at [884, 53] on link "Pricing" at bounding box center [886, 53] width 51 height 27
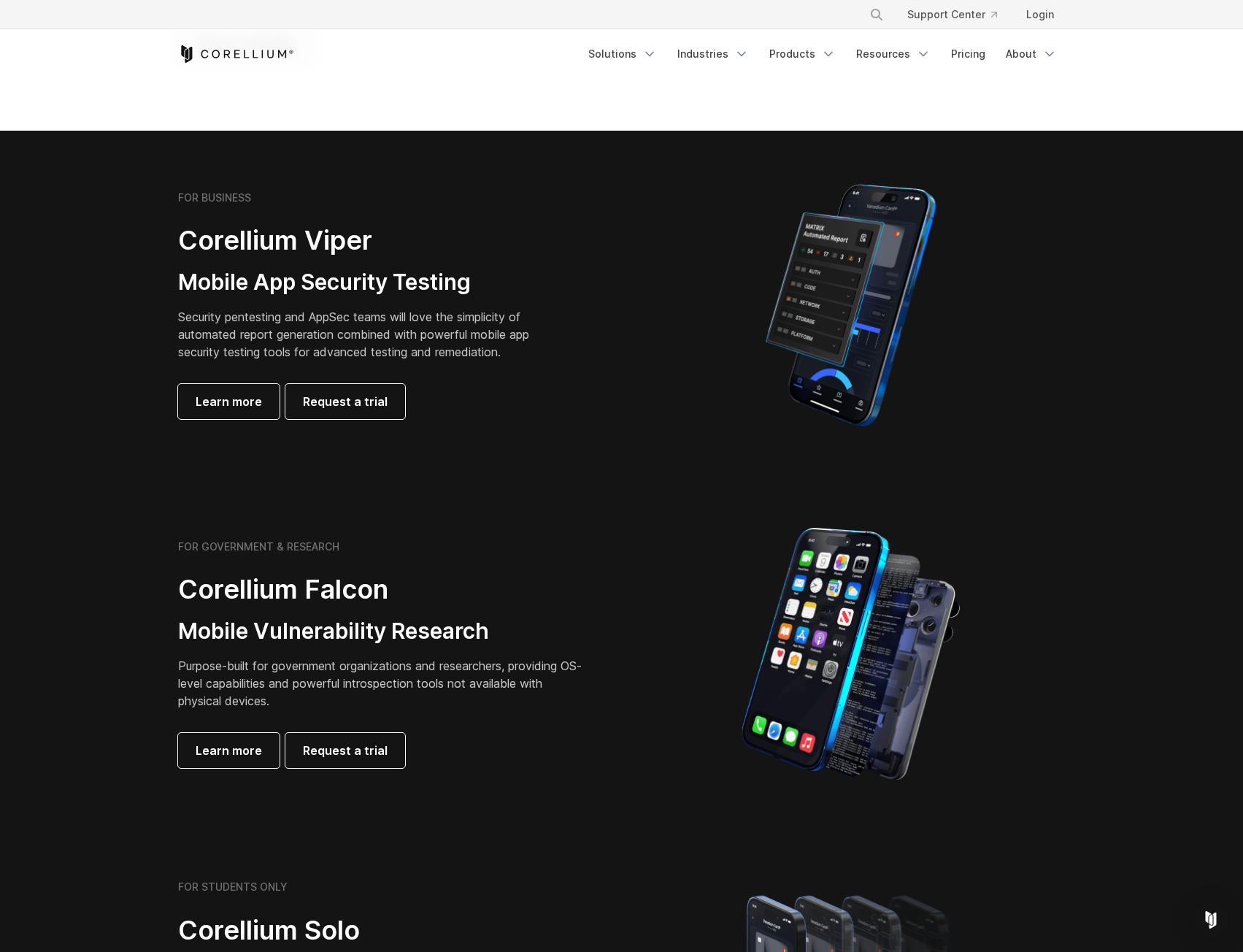
scroll to position [218, 0]
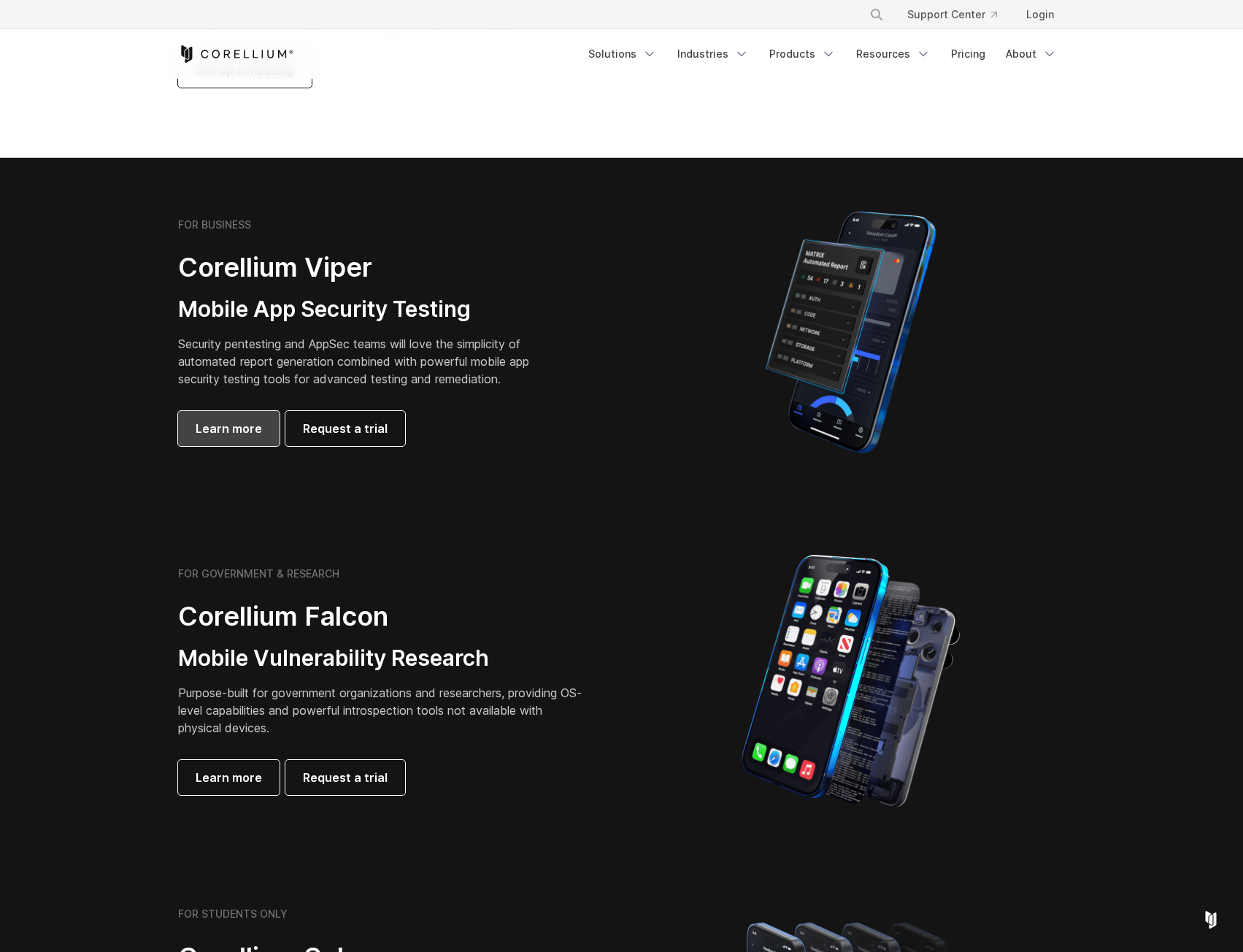
click at [203, 428] on span "Learn more" at bounding box center [228, 428] width 66 height 18
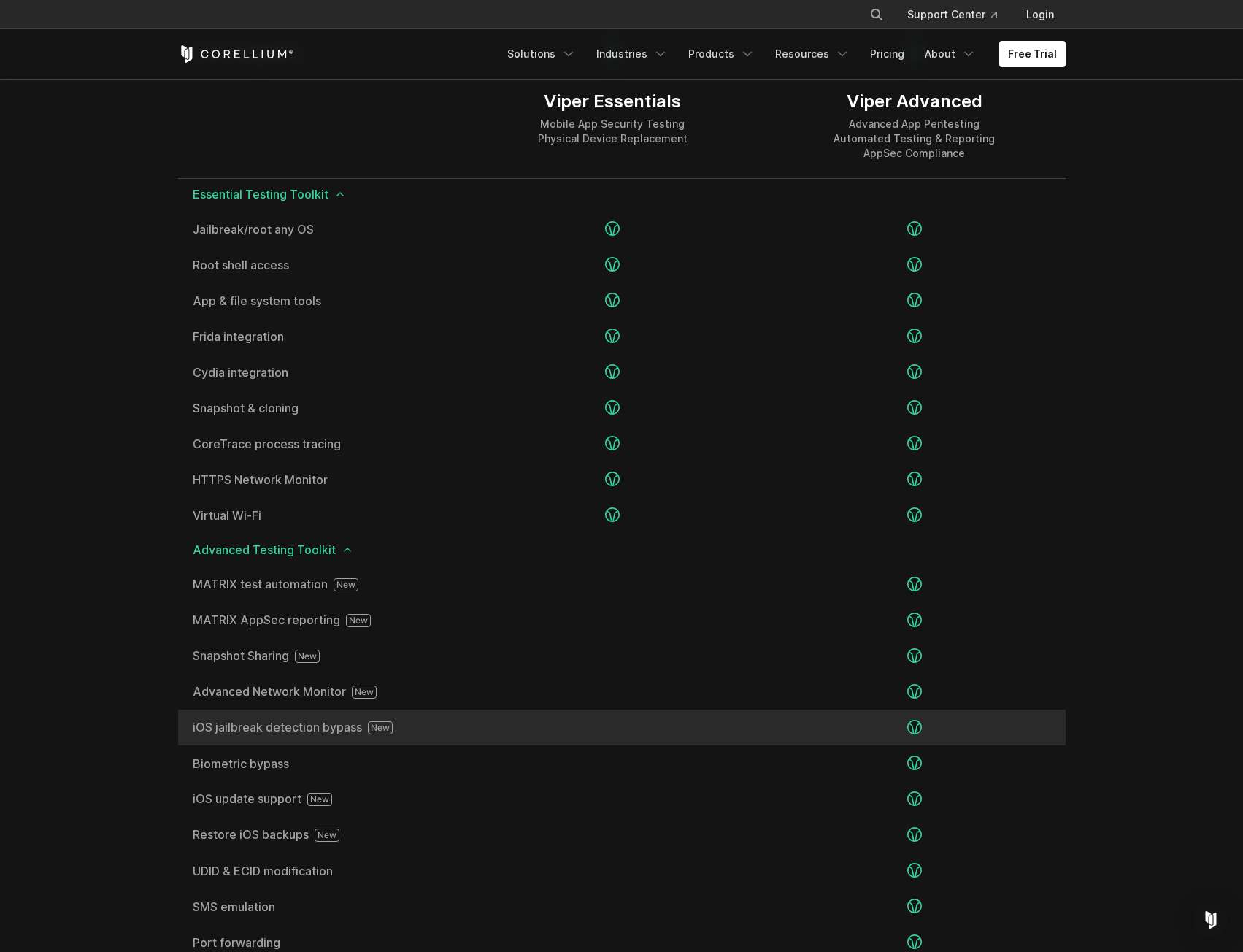
scroll to position [2481, 0]
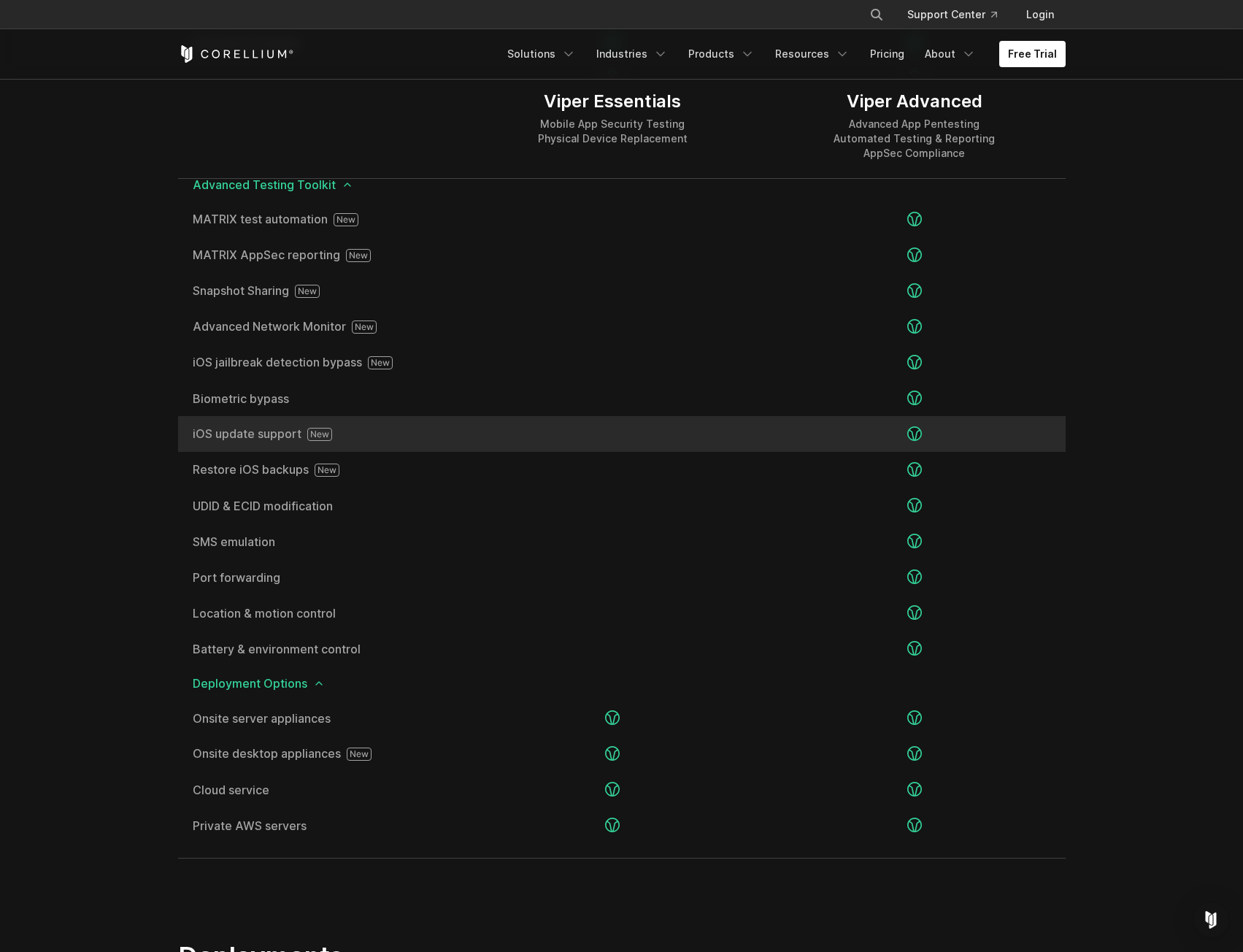
click at [256, 435] on span "iOS update support" at bounding box center [320, 434] width 255 height 13
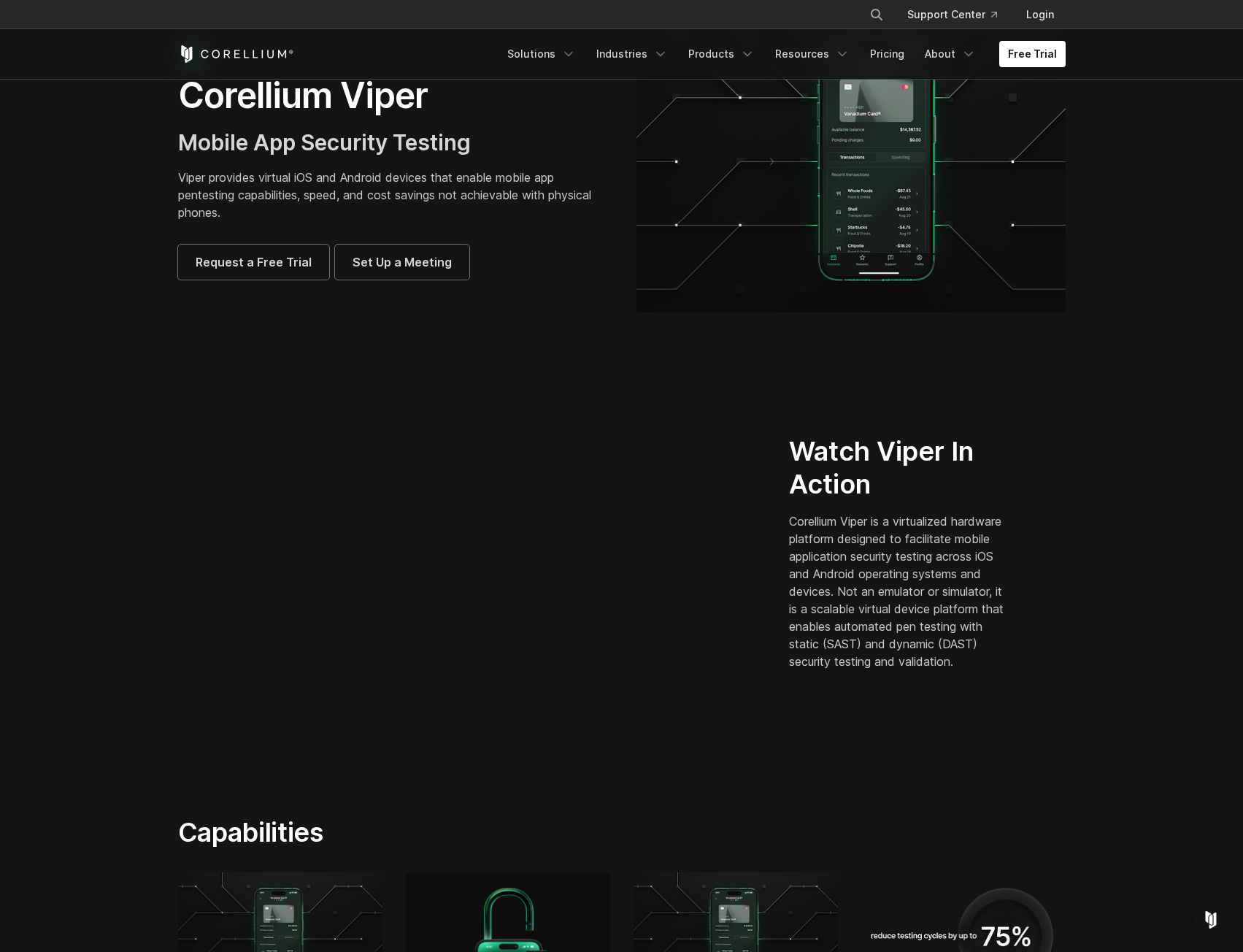
scroll to position [0, 0]
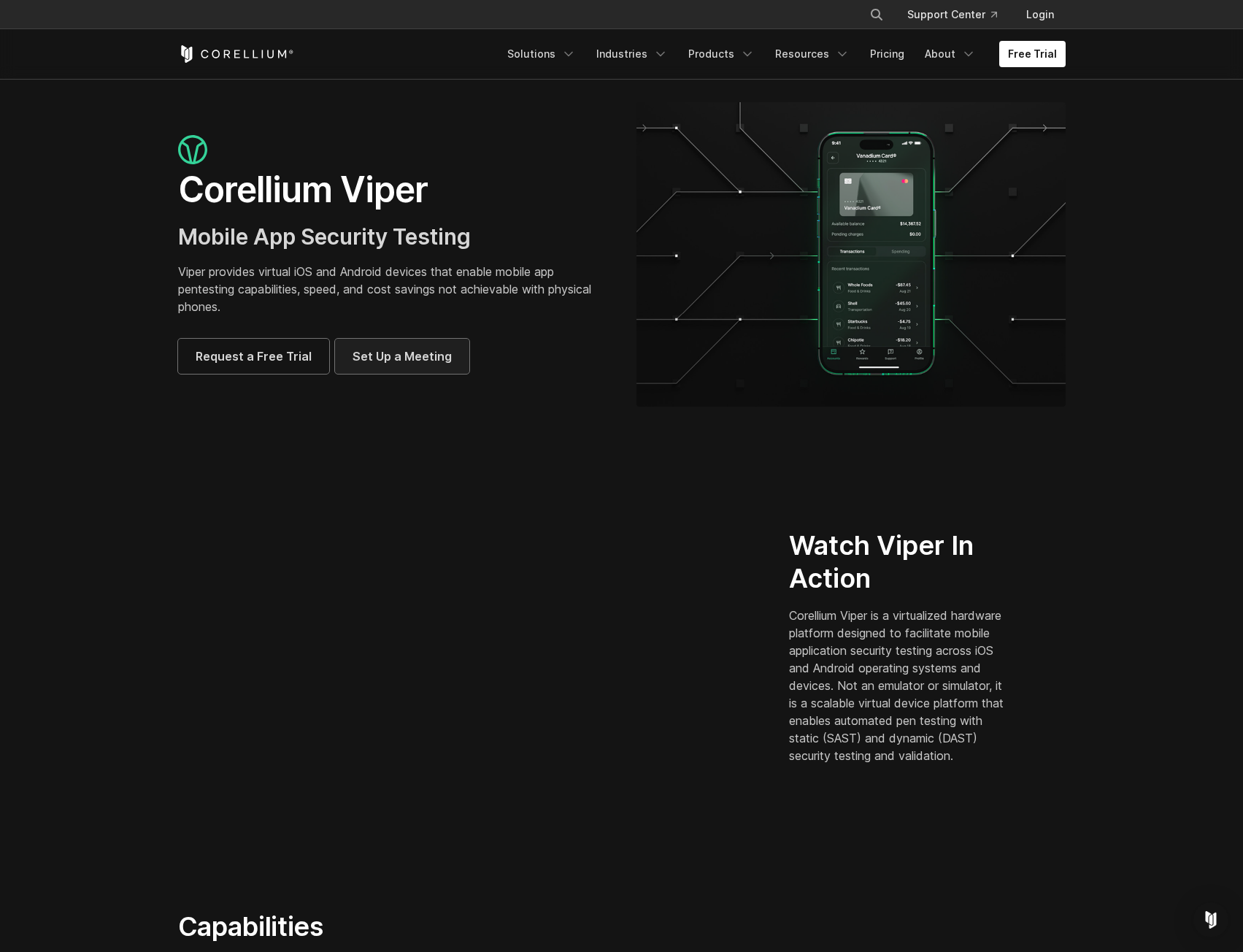
click at [408, 365] on link "Set Up a Meeting" at bounding box center [402, 356] width 134 height 35
click at [894, 56] on link "Pricing" at bounding box center [887, 53] width 51 height 27
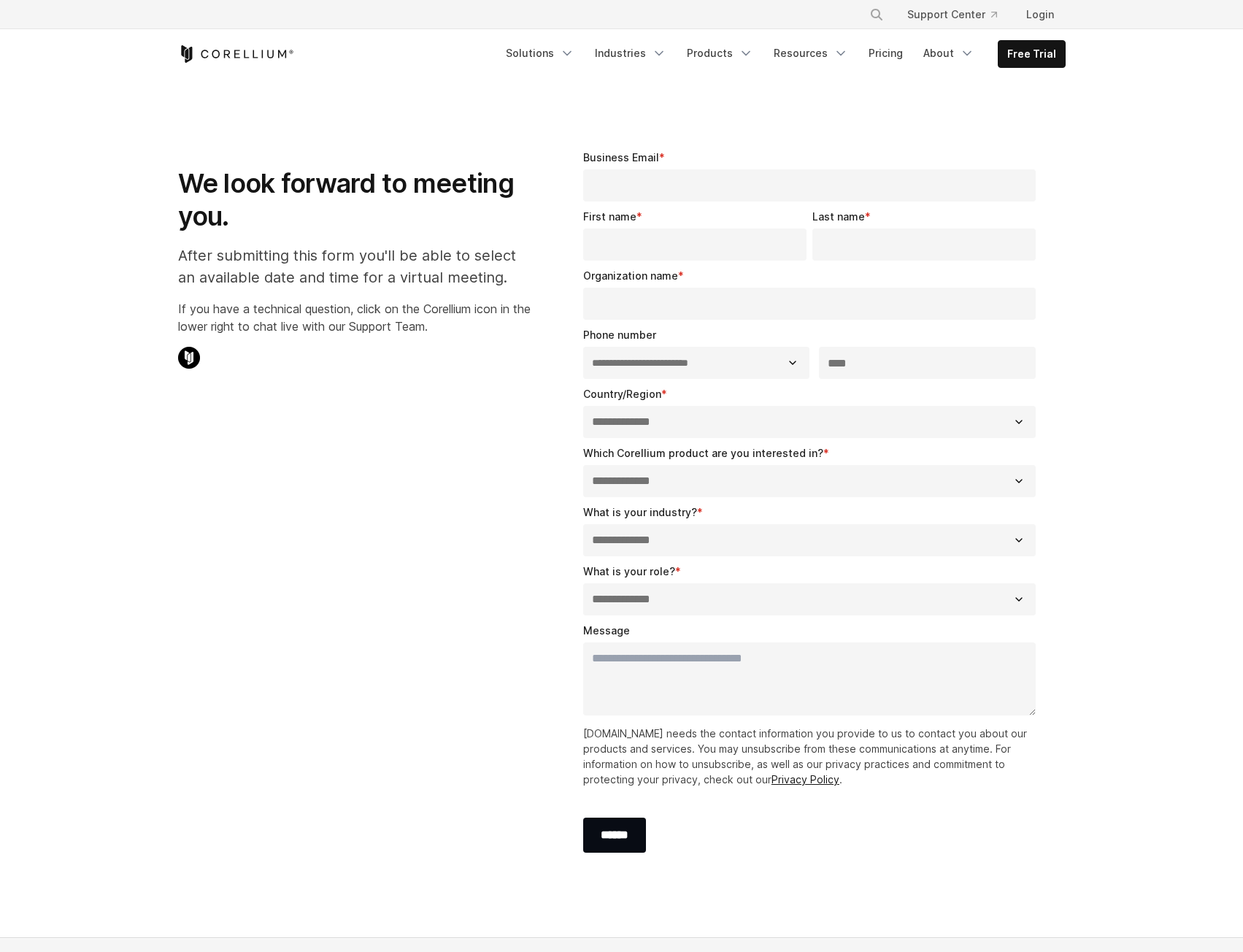
select select "**"
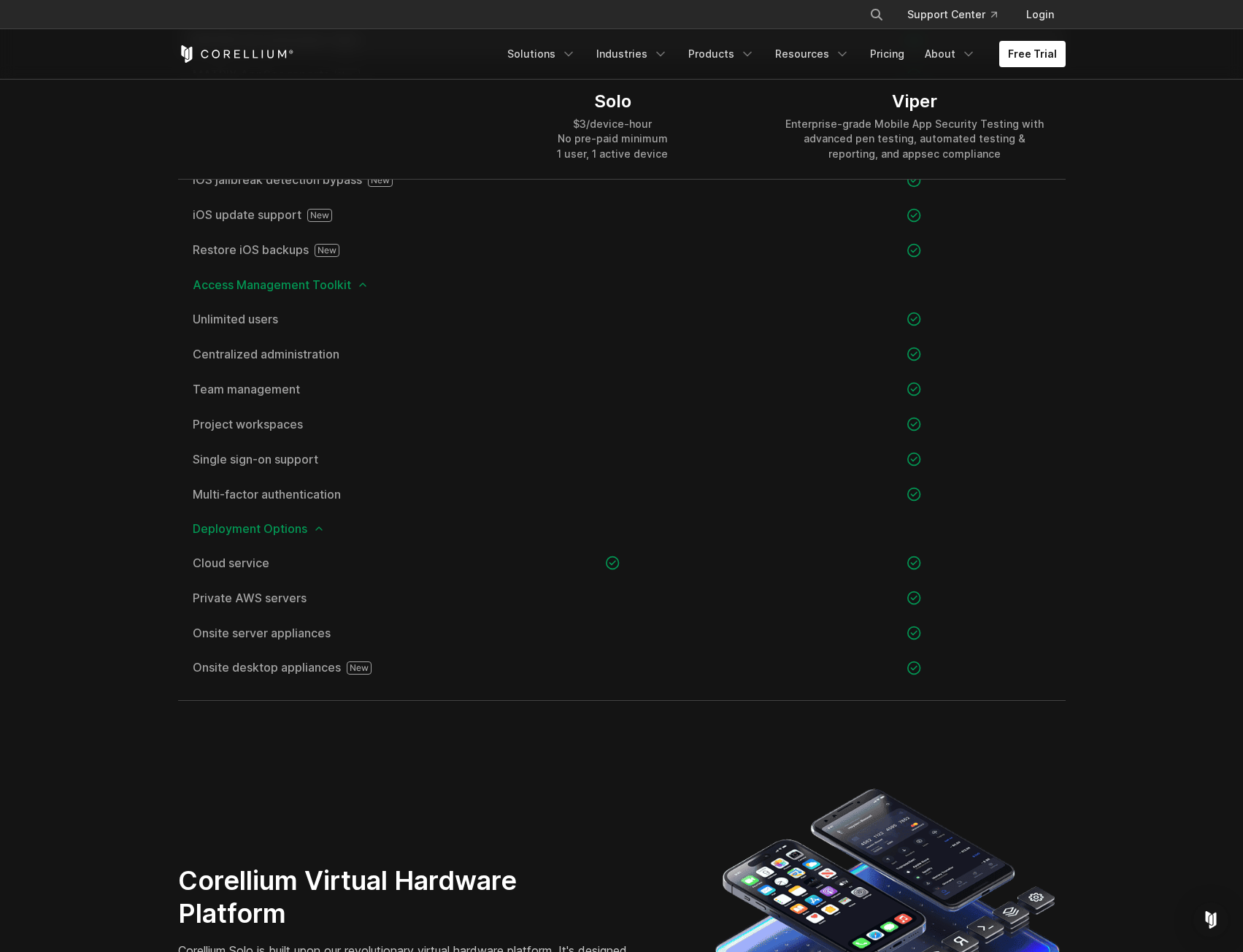
scroll to position [2742, 0]
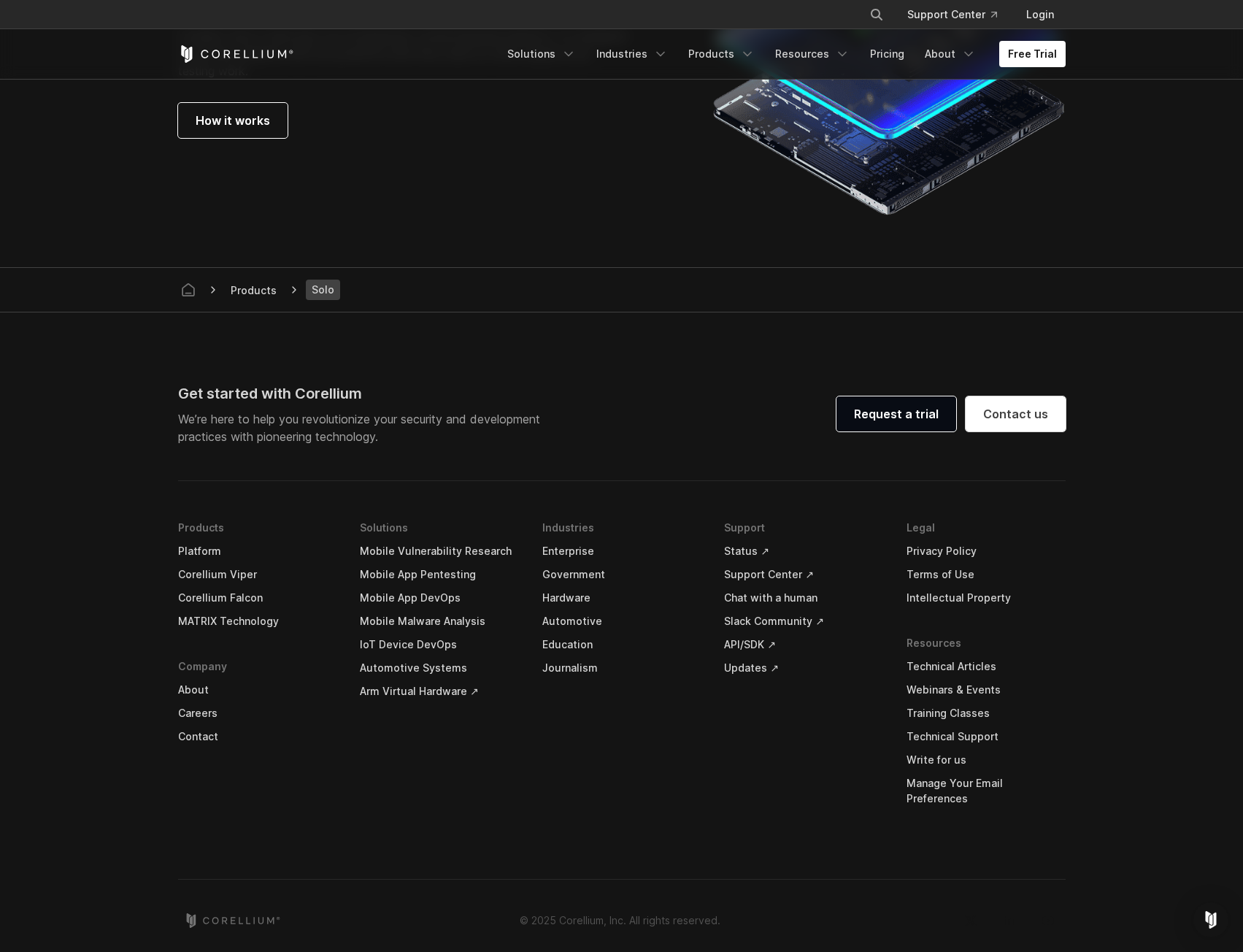
drag, startPoint x: 534, startPoint y: 400, endPoint x: 529, endPoint y: 392, distance: 9.4
